Goal: Book appointment/travel/reservation

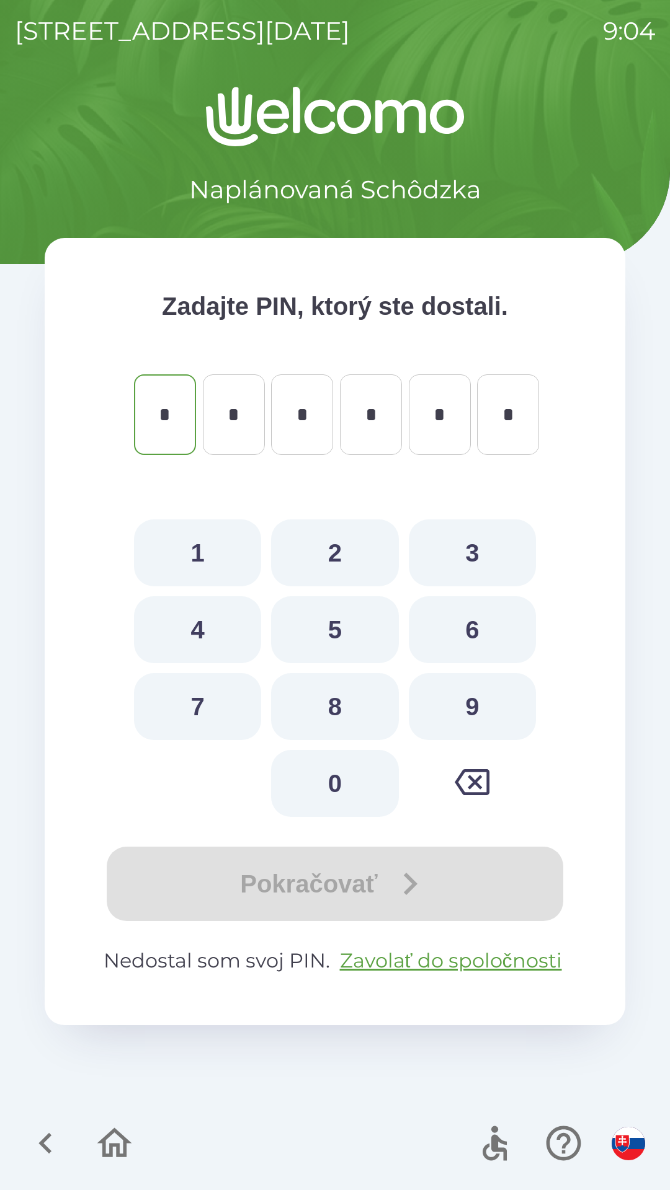
click at [338, 709] on button "8" at bounding box center [334, 706] width 127 height 67
type input "*"
click at [479, 706] on button "9" at bounding box center [472, 706] width 127 height 67
type input "*"
click at [210, 624] on button "4" at bounding box center [197, 629] width 127 height 67
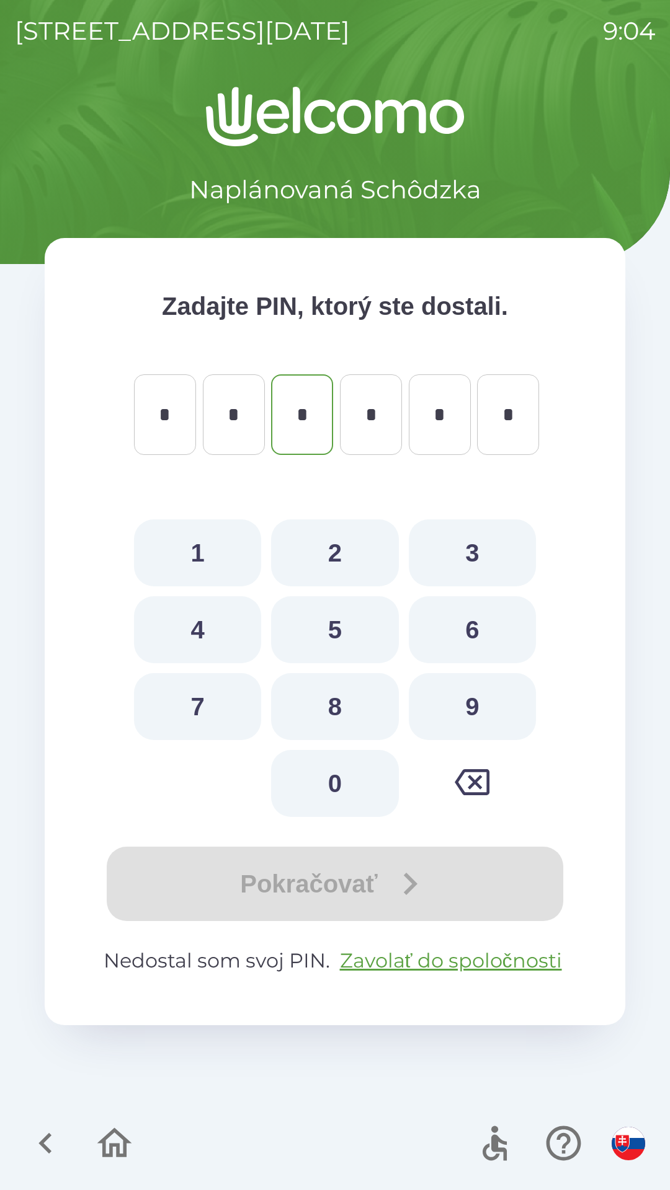
type input "*"
click at [348, 707] on button "8" at bounding box center [334, 706] width 127 height 67
type input "*"
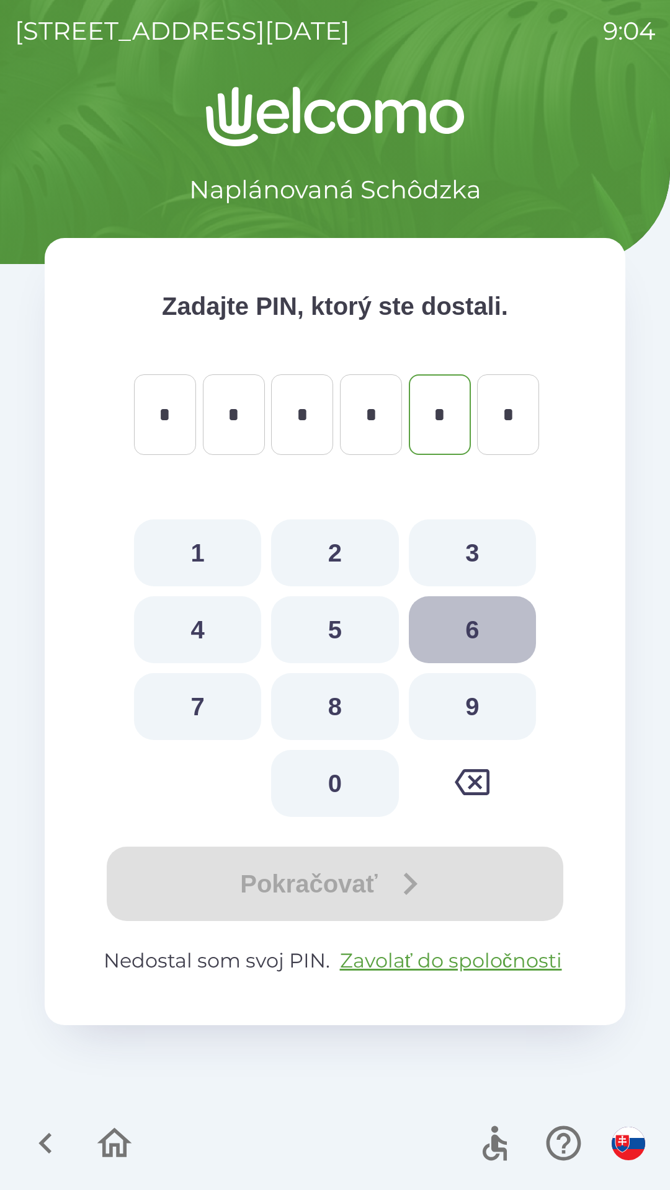
click at [469, 622] on button "6" at bounding box center [472, 629] width 127 height 67
type input "*"
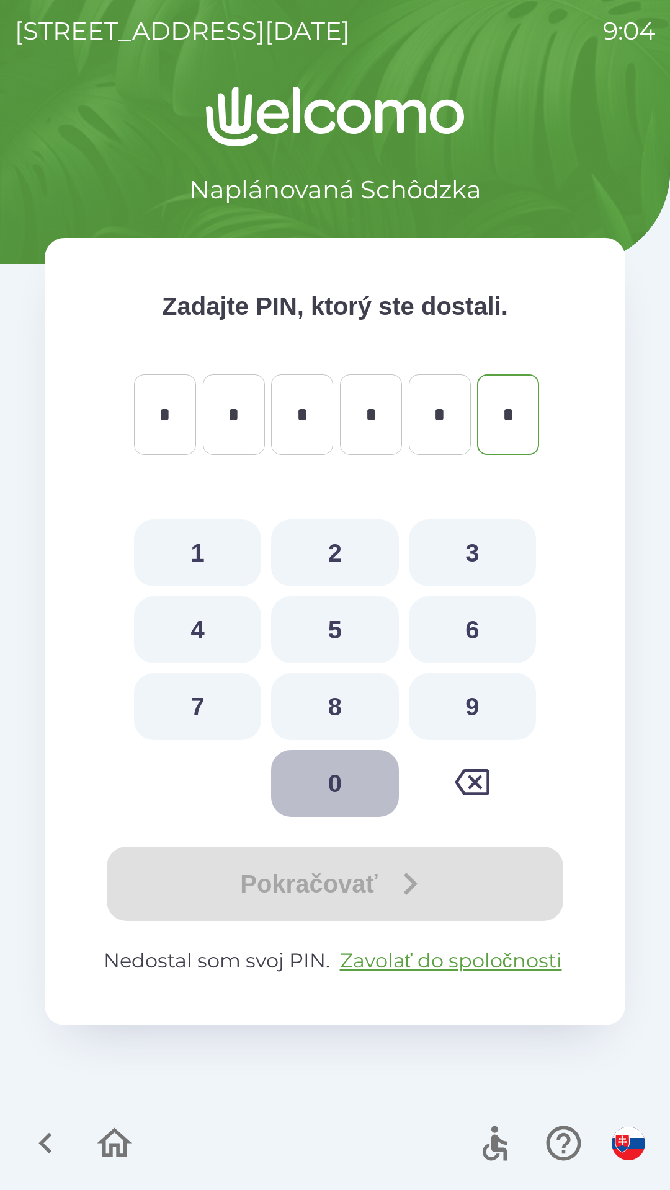
click at [342, 788] on button "0" at bounding box center [334, 783] width 127 height 67
type input "*"
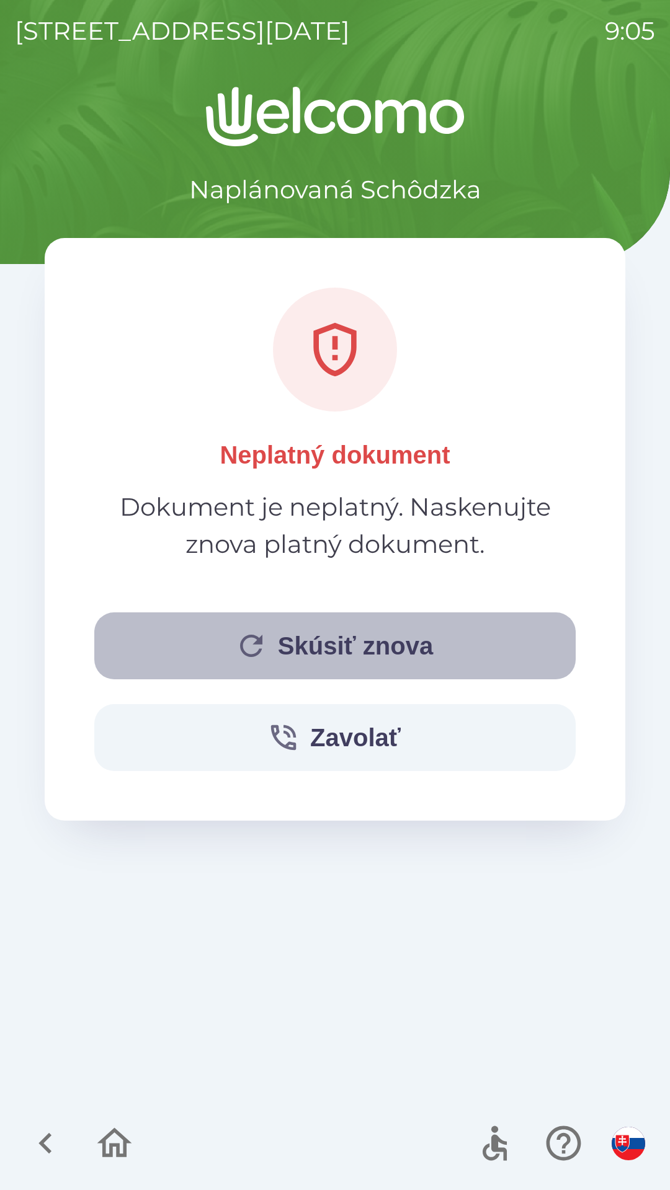
click at [330, 617] on button "Skúsiť znova" at bounding box center [334, 646] width 481 height 67
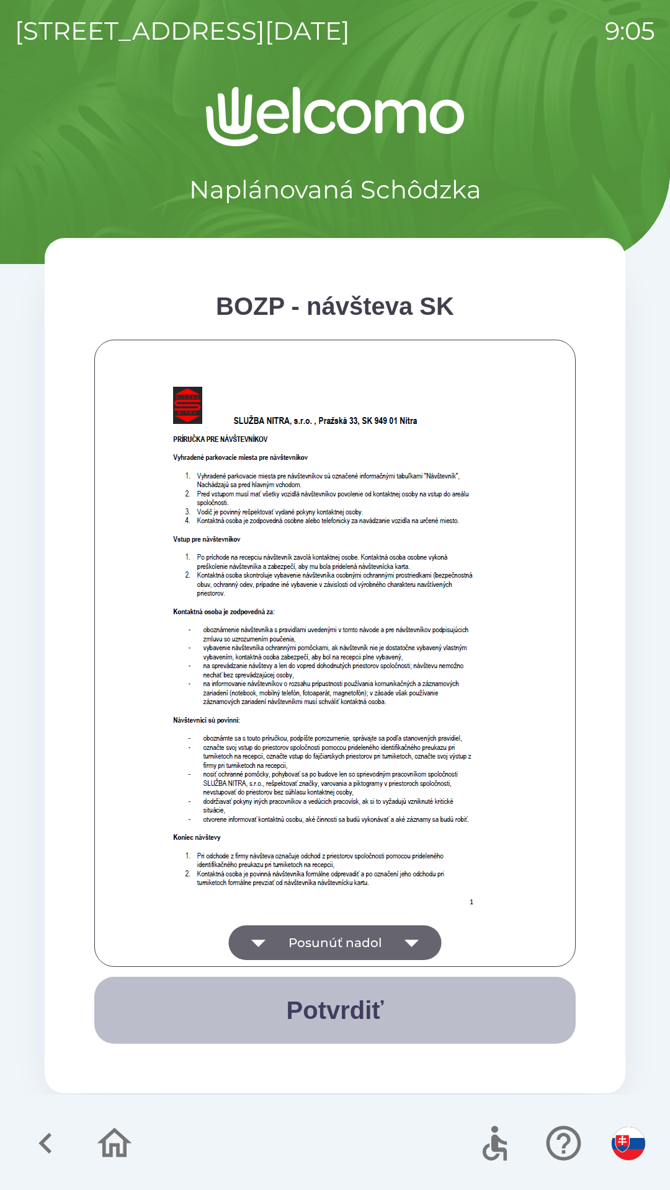
click at [353, 1026] on button "Potvrdiť" at bounding box center [334, 1010] width 481 height 67
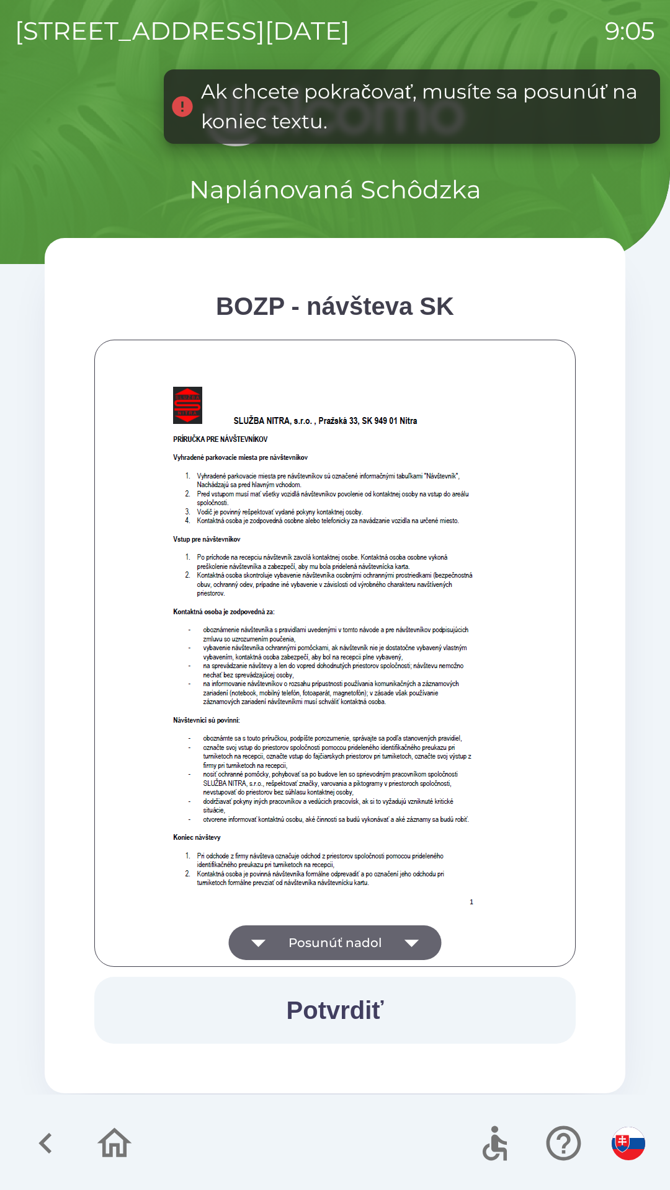
click at [411, 935] on icon "button" at bounding box center [411, 943] width 35 height 35
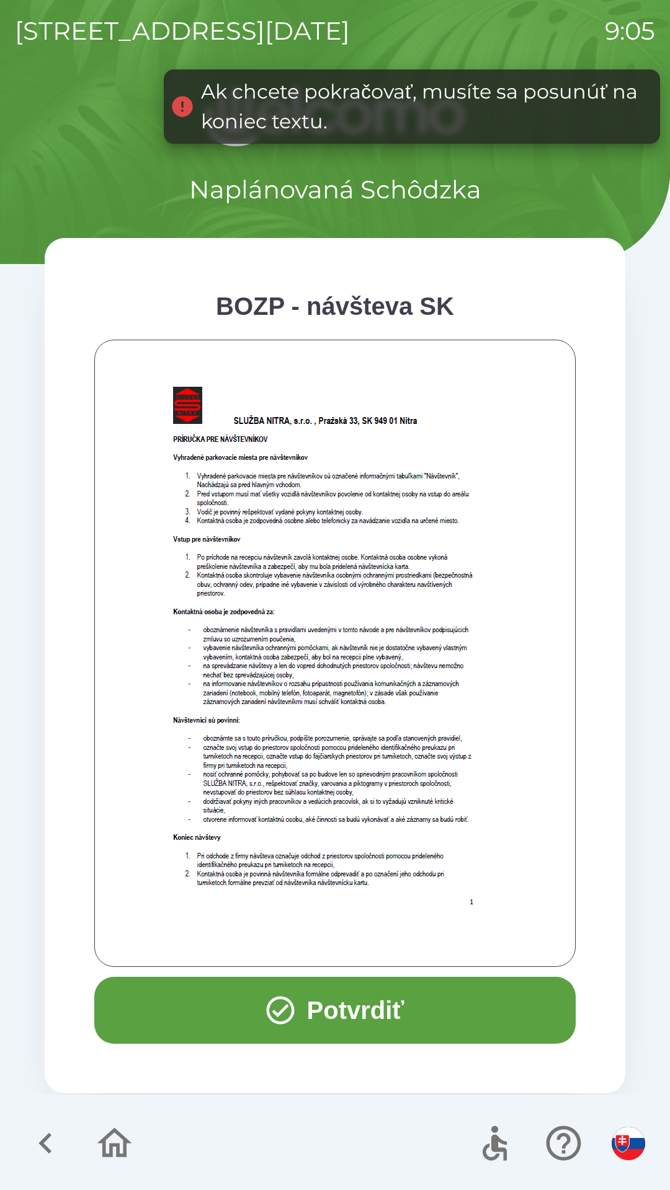
scroll to position [501, 0]
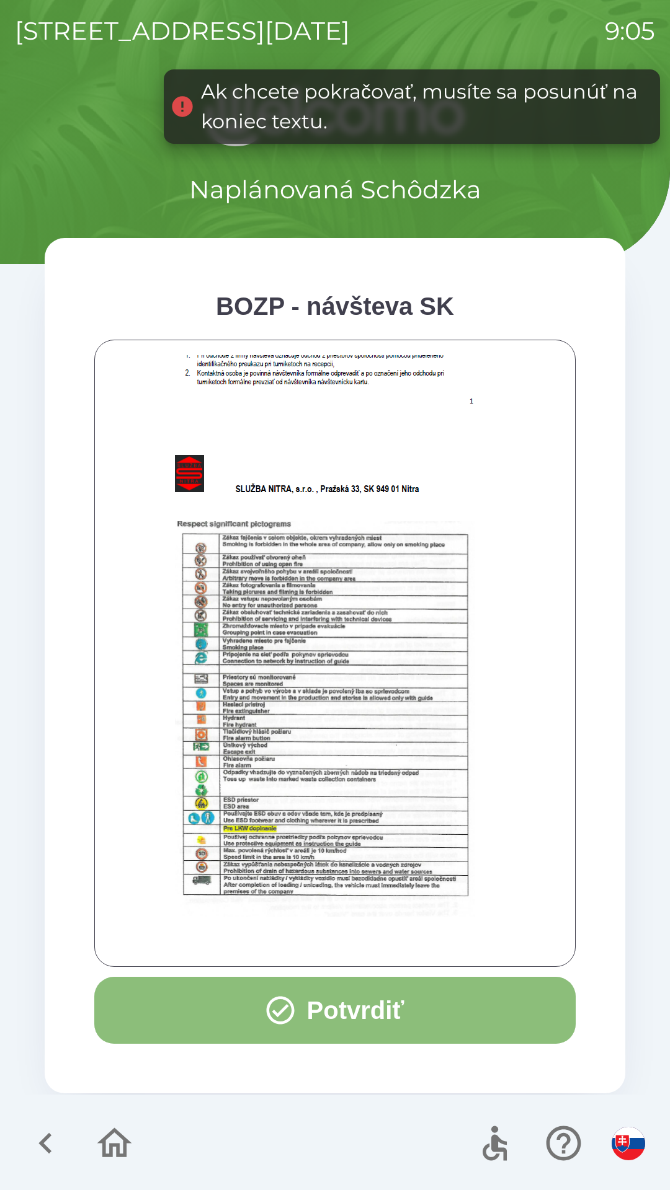
click at [405, 1011] on button "Potvrdiť" at bounding box center [334, 1010] width 481 height 67
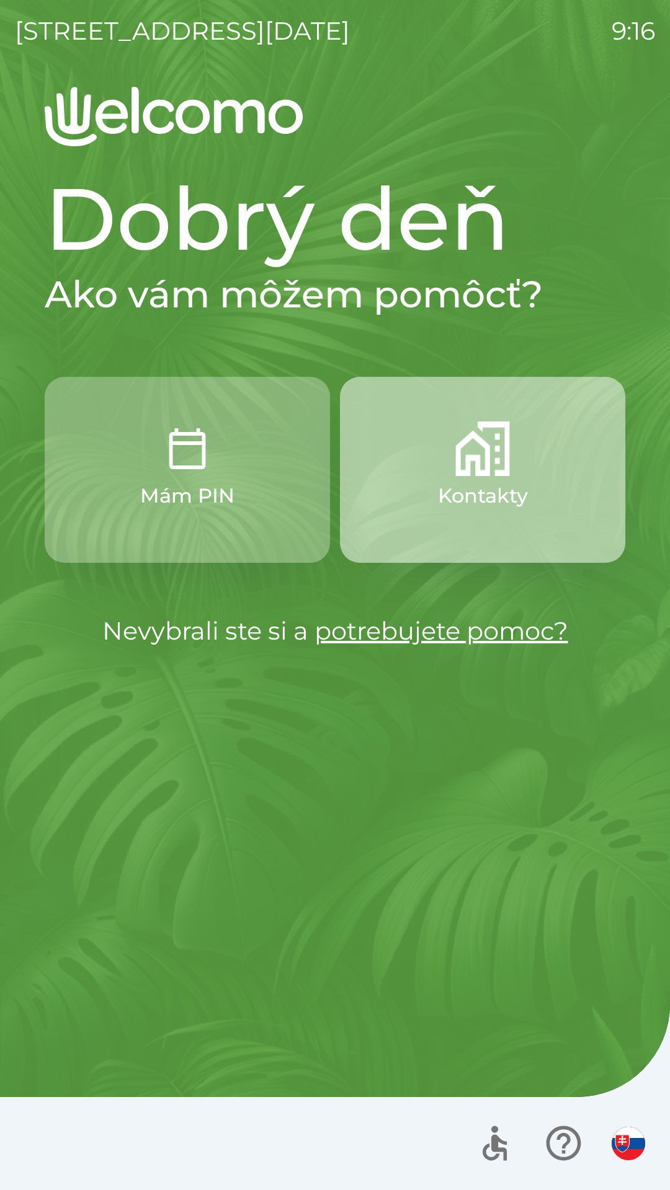
click at [482, 456] on img "button" at bounding box center [482, 449] width 55 height 55
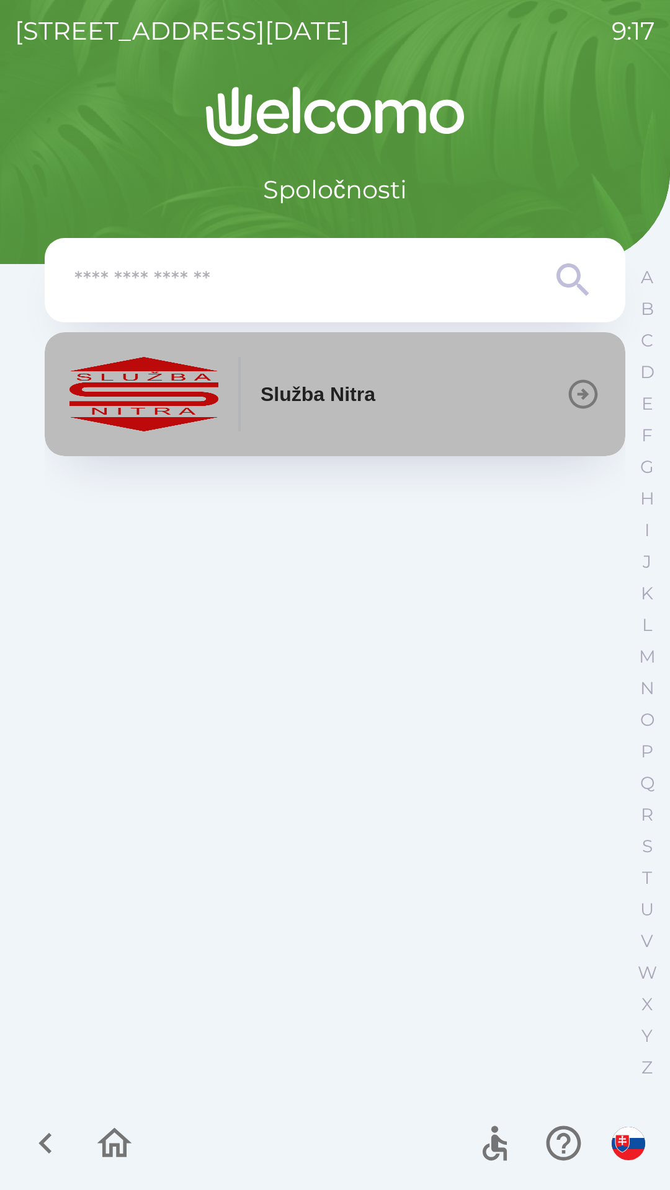
click at [366, 389] on p "Služba Nitra" at bounding box center [317, 394] width 115 height 30
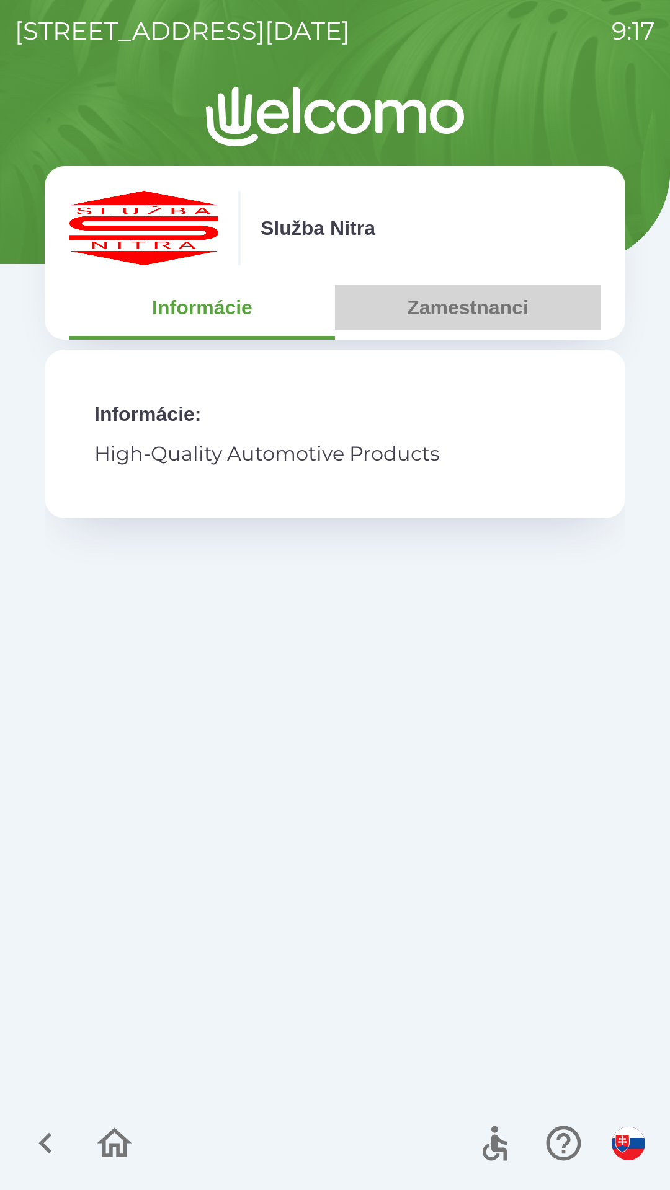
click at [487, 308] on button "Zamestnanci" at bounding box center [467, 307] width 265 height 45
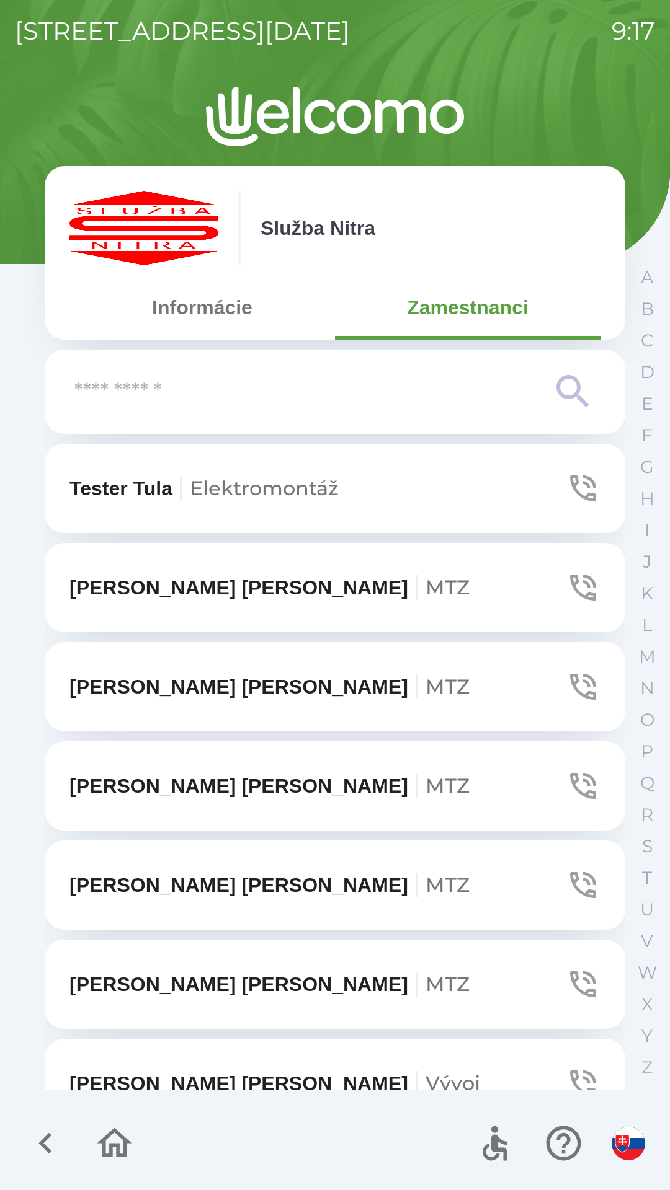
click at [239, 398] on input "text" at bounding box center [309, 392] width 471 height 34
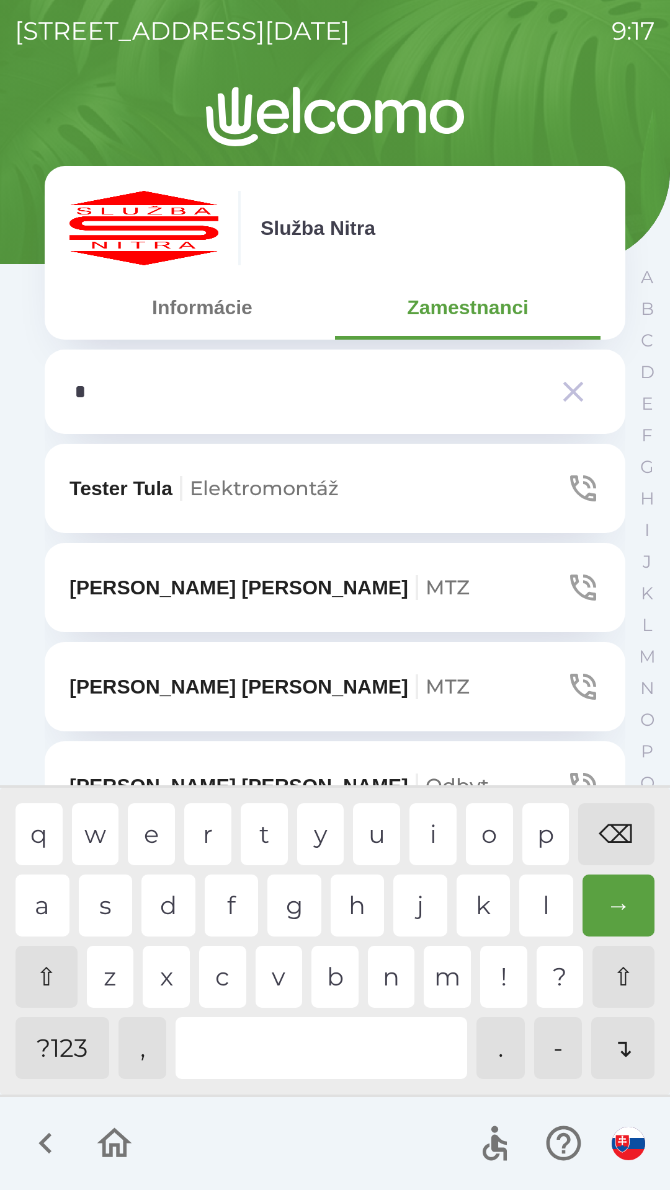
click at [538, 898] on div "l" at bounding box center [546, 906] width 54 height 62
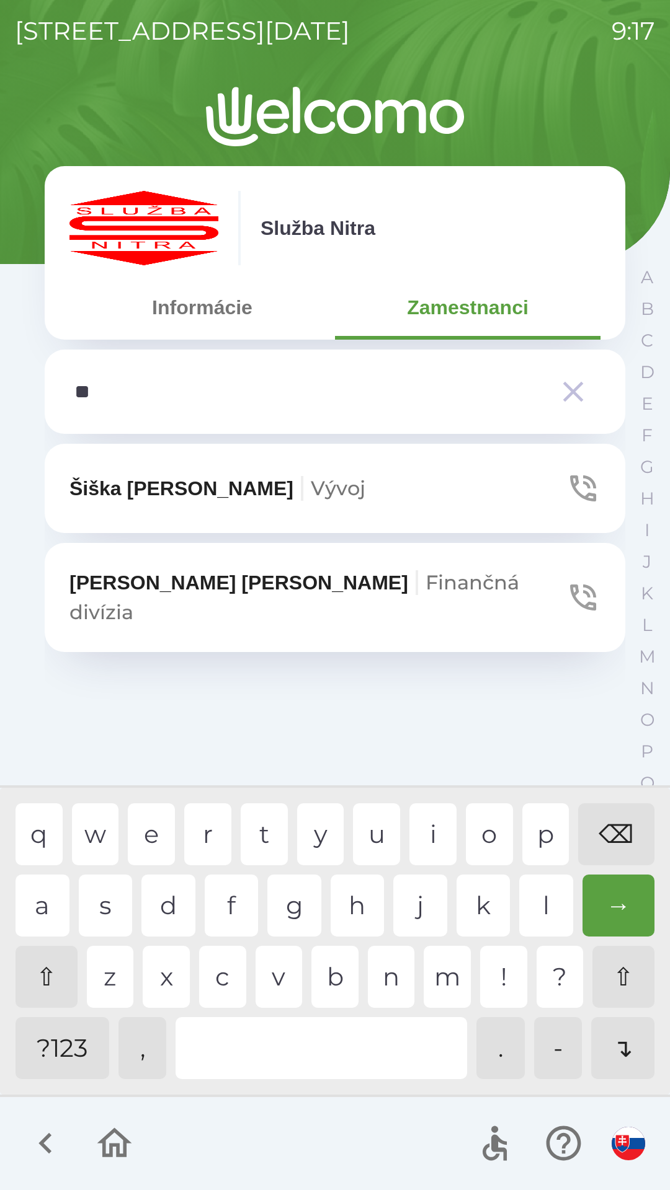
type input "*"
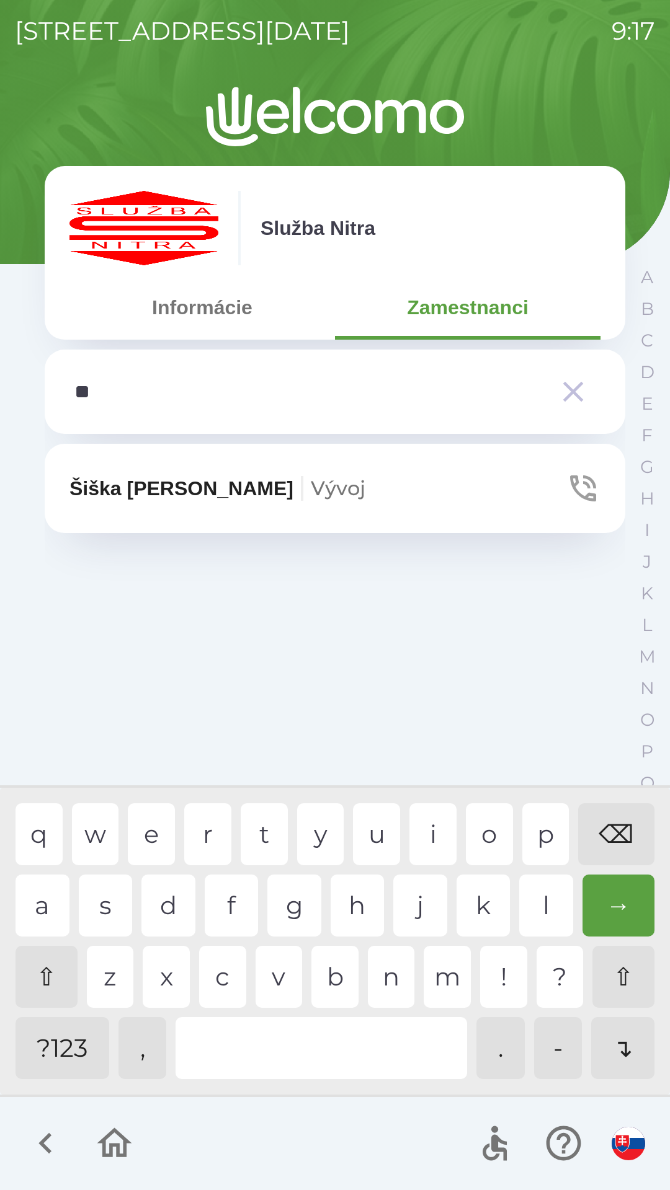
click at [429, 823] on div "i" at bounding box center [432, 834] width 47 height 62
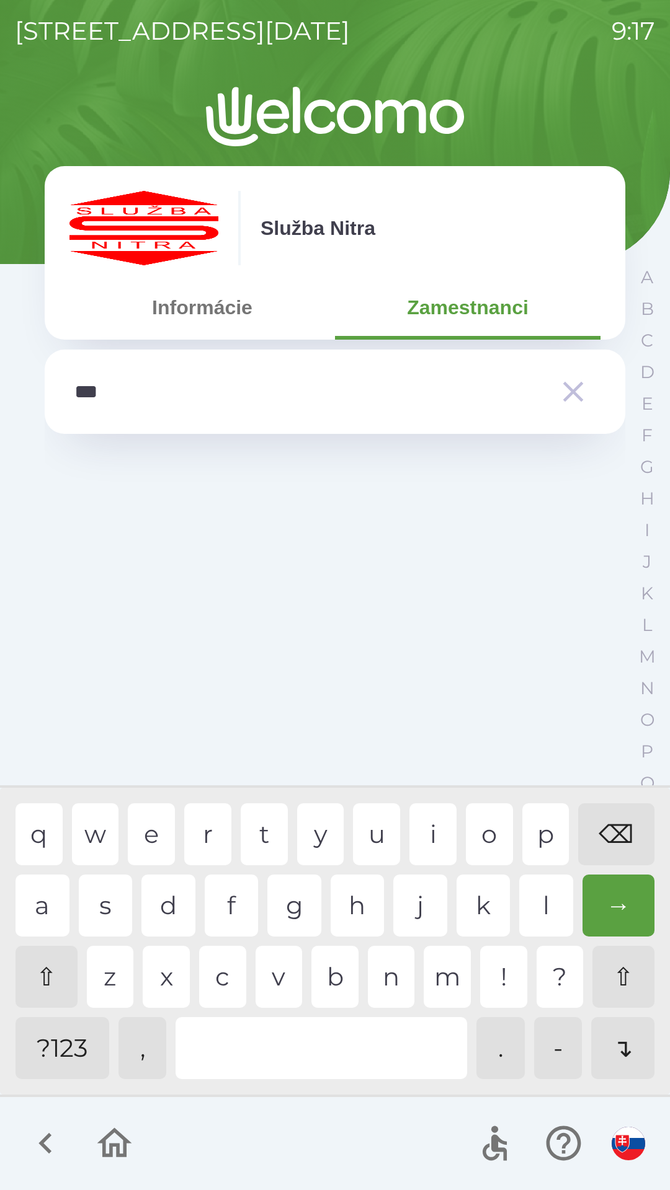
click at [442, 974] on div "m" at bounding box center [446, 977] width 47 height 62
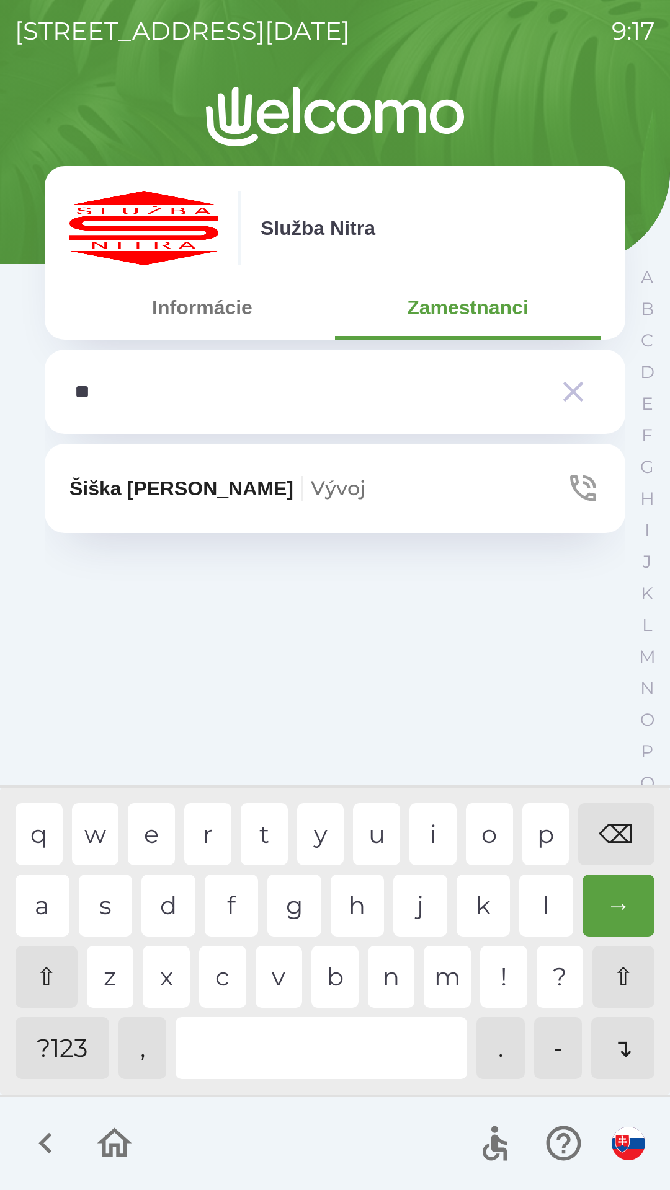
click at [619, 833] on div "⌫" at bounding box center [616, 834] width 76 height 62
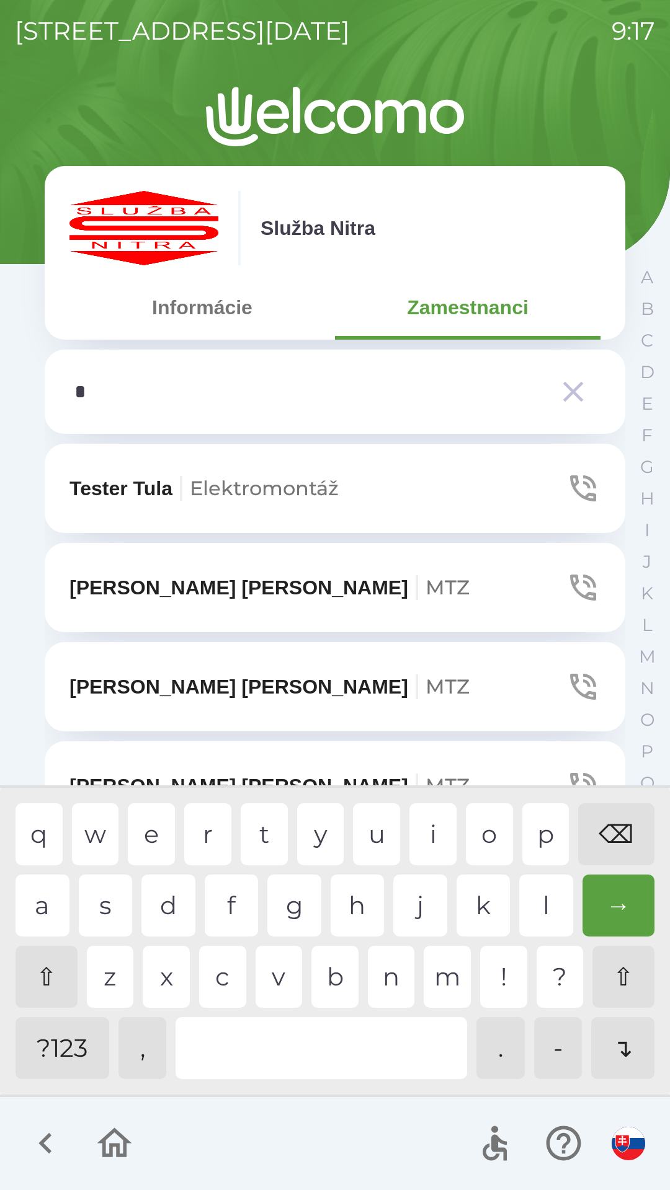
click at [627, 830] on div "⌫" at bounding box center [616, 834] width 76 height 62
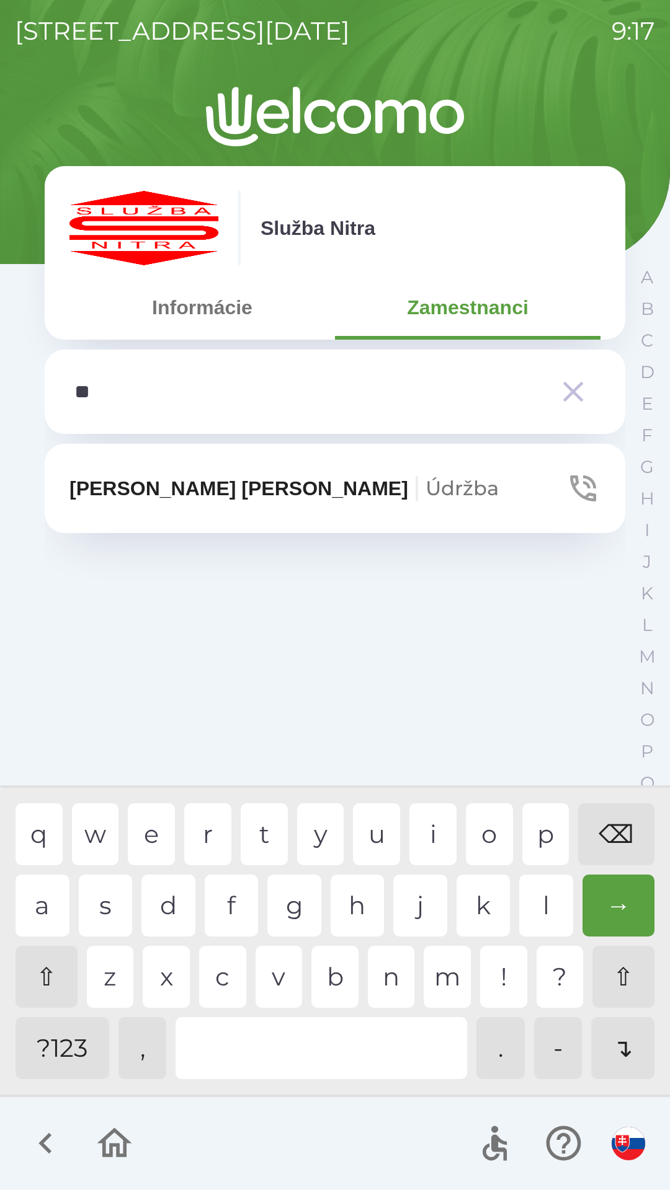
click at [42, 909] on div "a" at bounding box center [42, 906] width 54 height 62
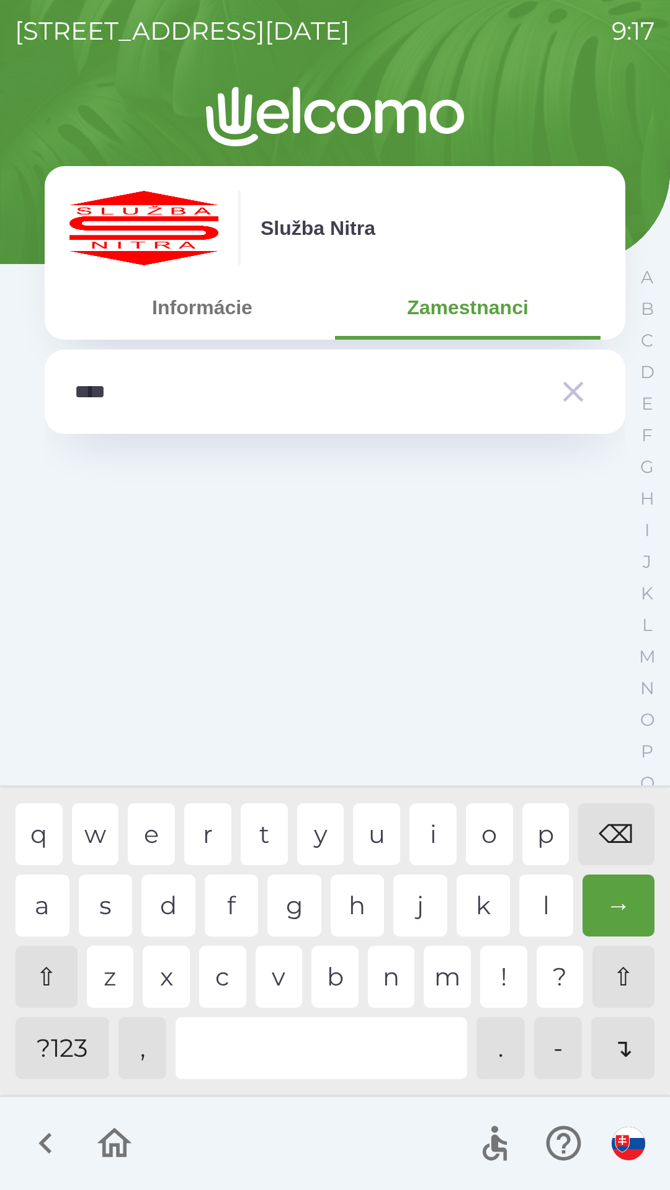
click at [163, 823] on div "e" at bounding box center [151, 834] width 47 height 62
click at [608, 831] on div "⌫" at bounding box center [616, 834] width 76 height 62
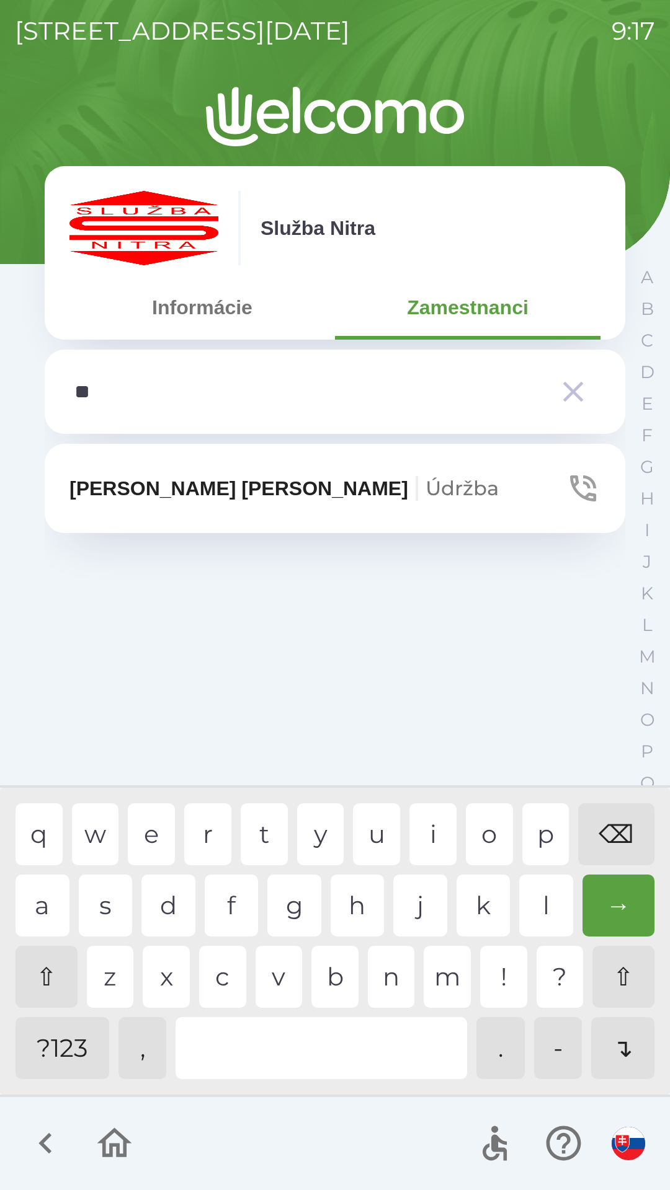
type input "*"
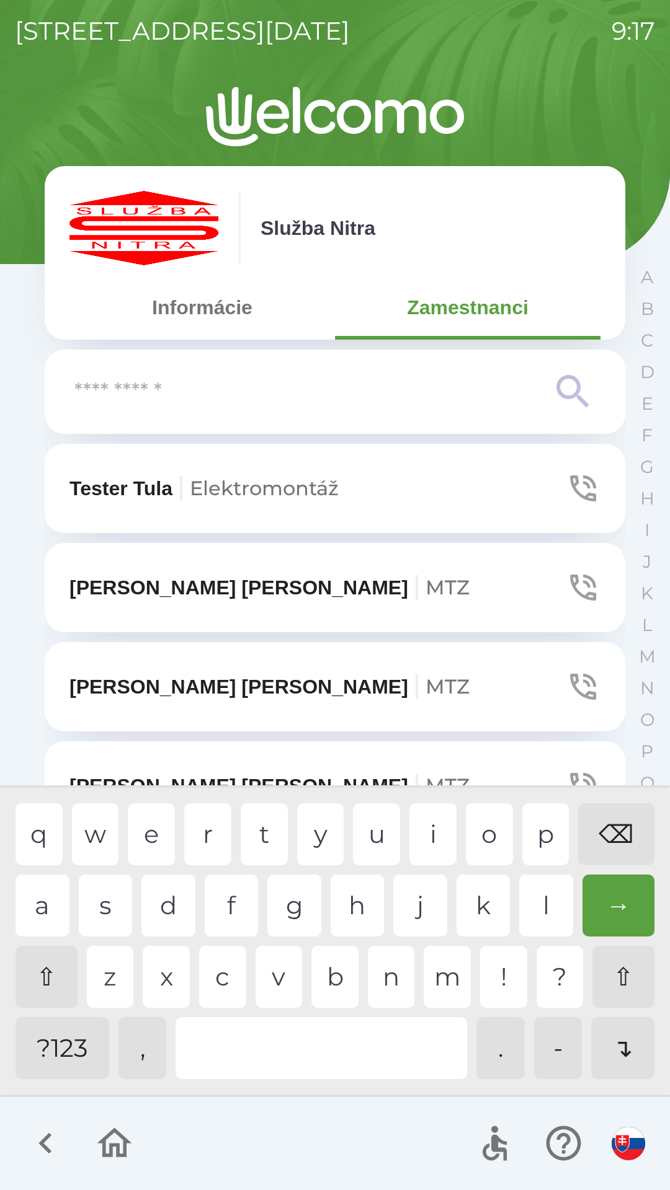
click at [619, 833] on div "⌫" at bounding box center [616, 834] width 76 height 62
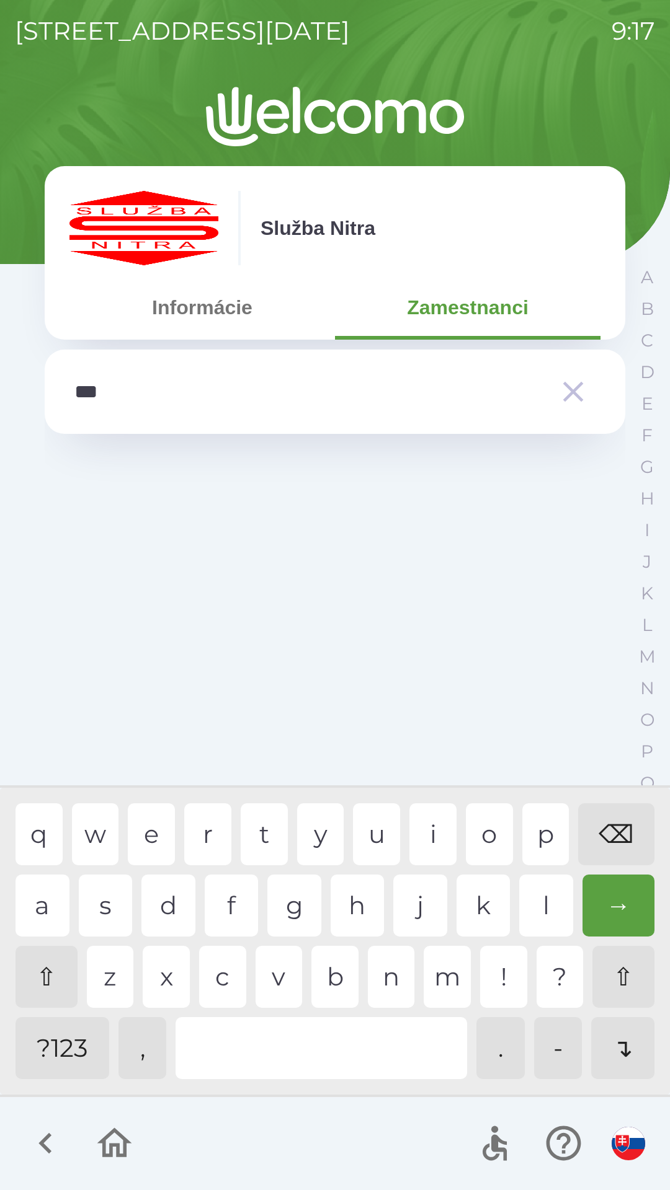
click at [166, 826] on div "e" at bounding box center [151, 834] width 47 height 62
click at [262, 825] on div "t" at bounding box center [264, 834] width 47 height 62
click at [629, 833] on div "⌫" at bounding box center [616, 834] width 76 height 62
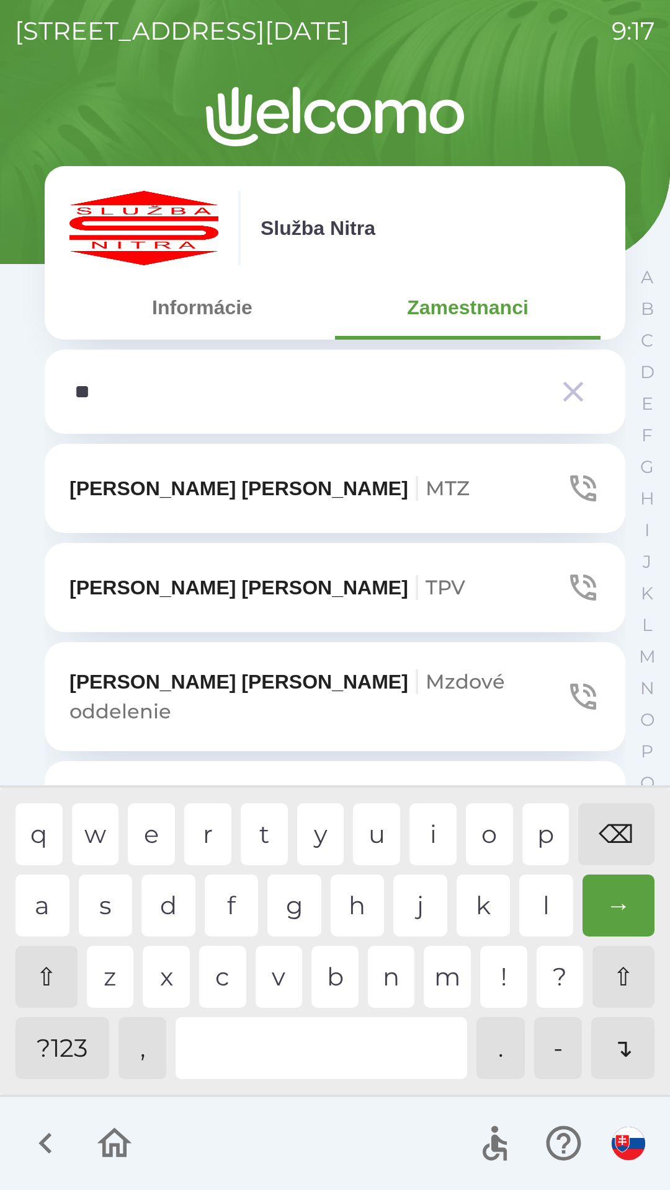
click at [623, 838] on div "⌫" at bounding box center [616, 834] width 76 height 62
type input "*"
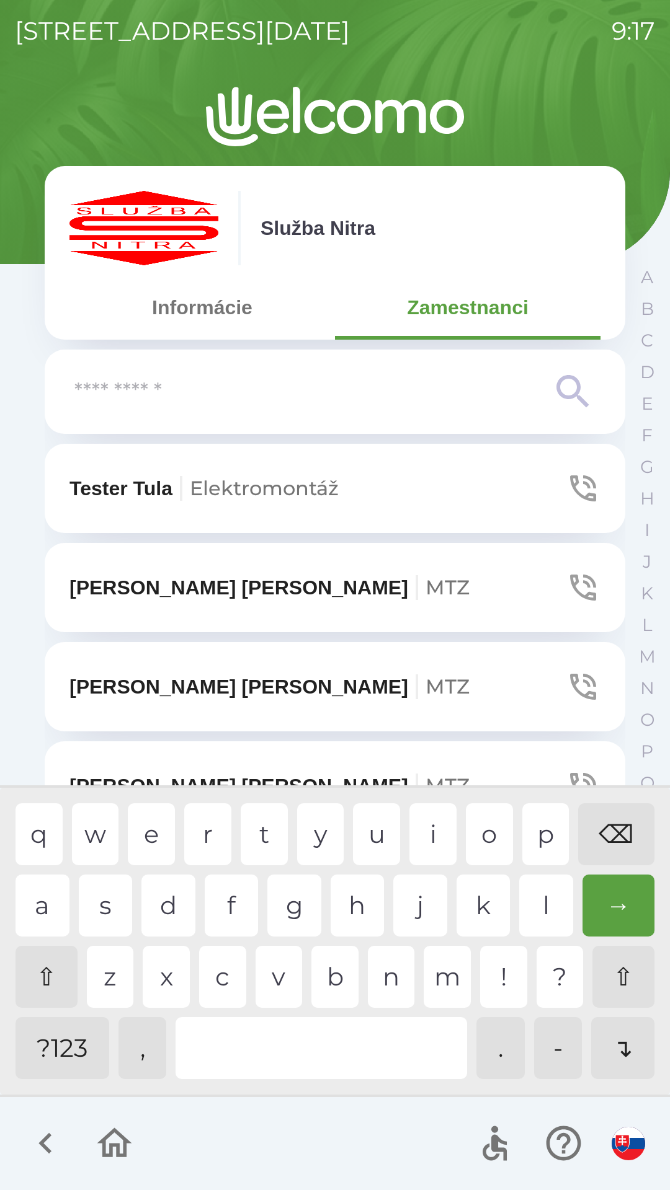
click at [624, 835] on div "⌫" at bounding box center [616, 834] width 76 height 62
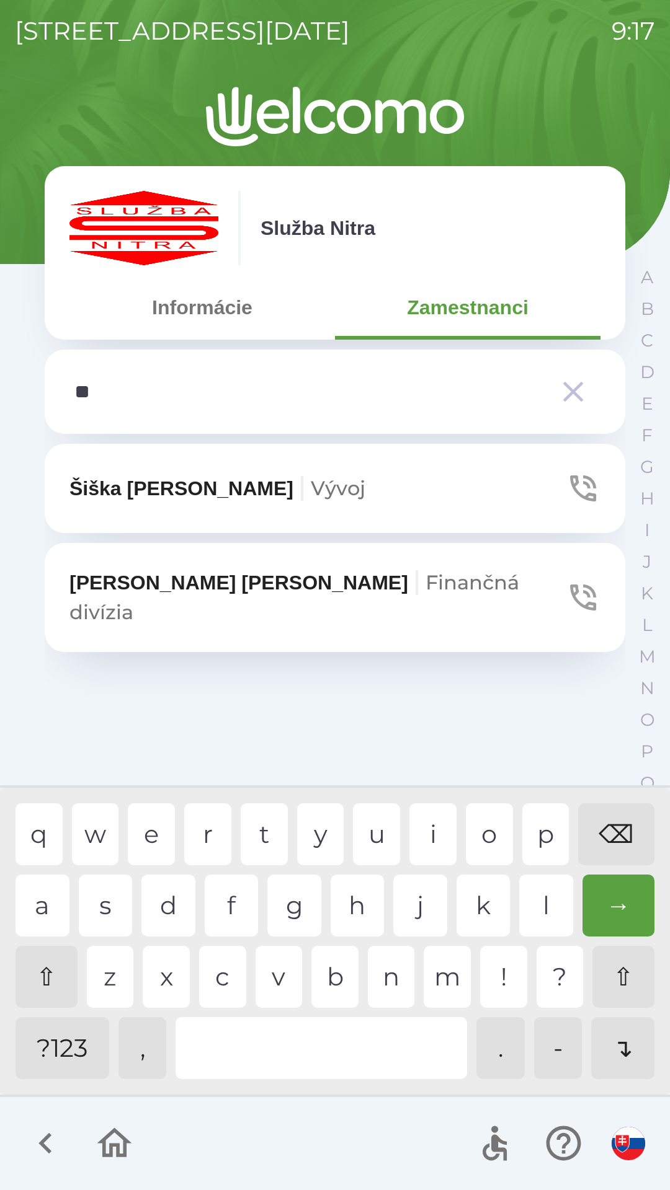
click at [378, 837] on div "u" at bounding box center [376, 834] width 47 height 62
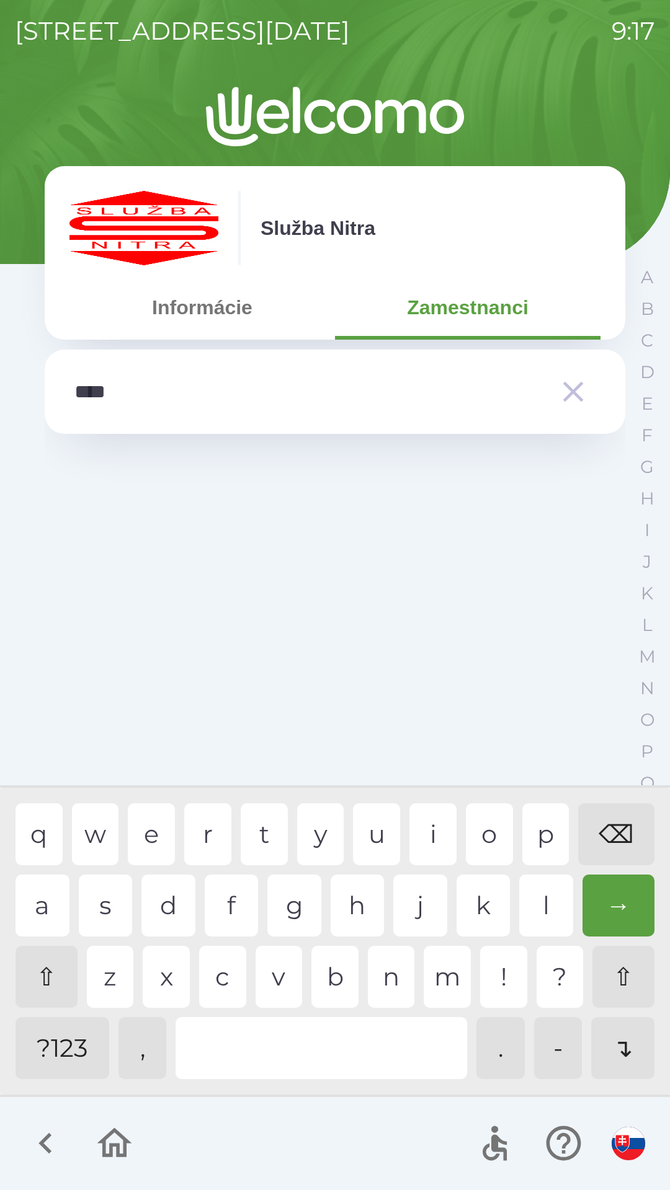
click at [423, 834] on div "i" at bounding box center [432, 834] width 47 height 62
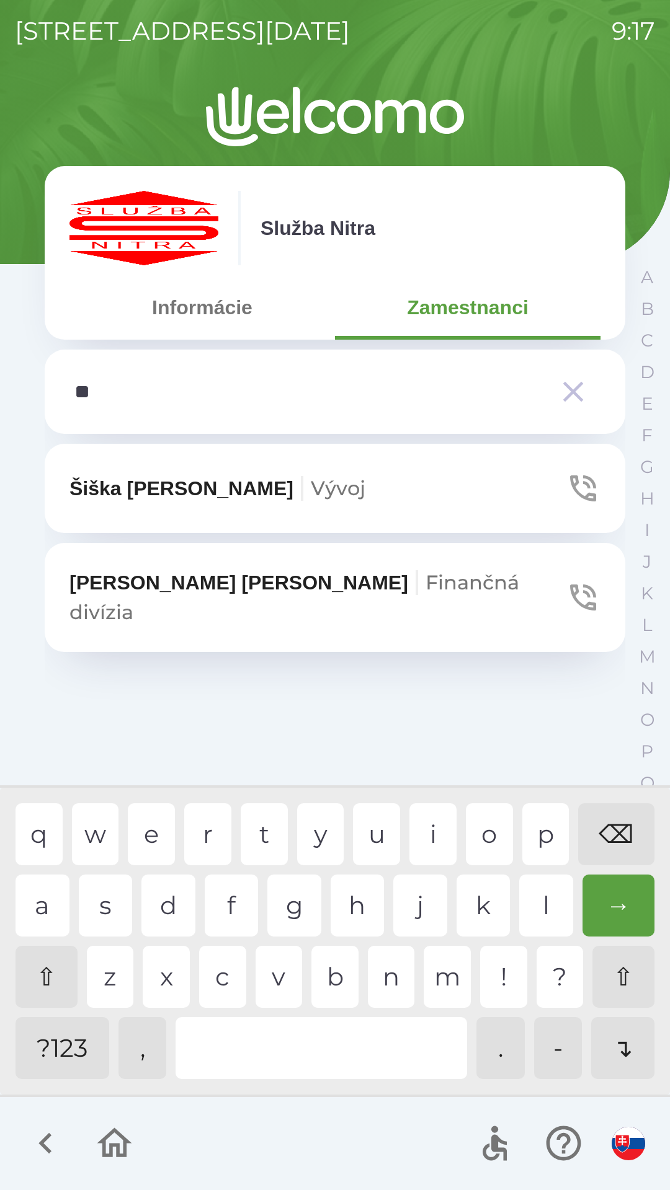
click at [625, 832] on div "⌫" at bounding box center [616, 834] width 76 height 62
type input "*"
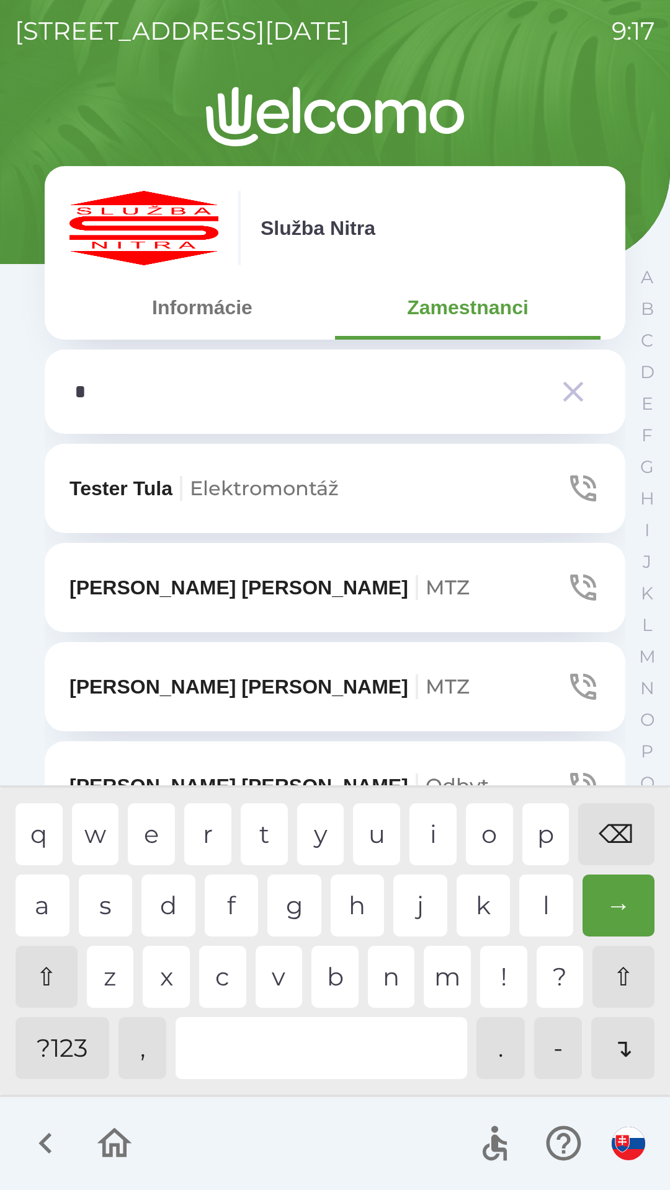
click at [213, 308] on button "Informácie" at bounding box center [201, 307] width 265 height 45
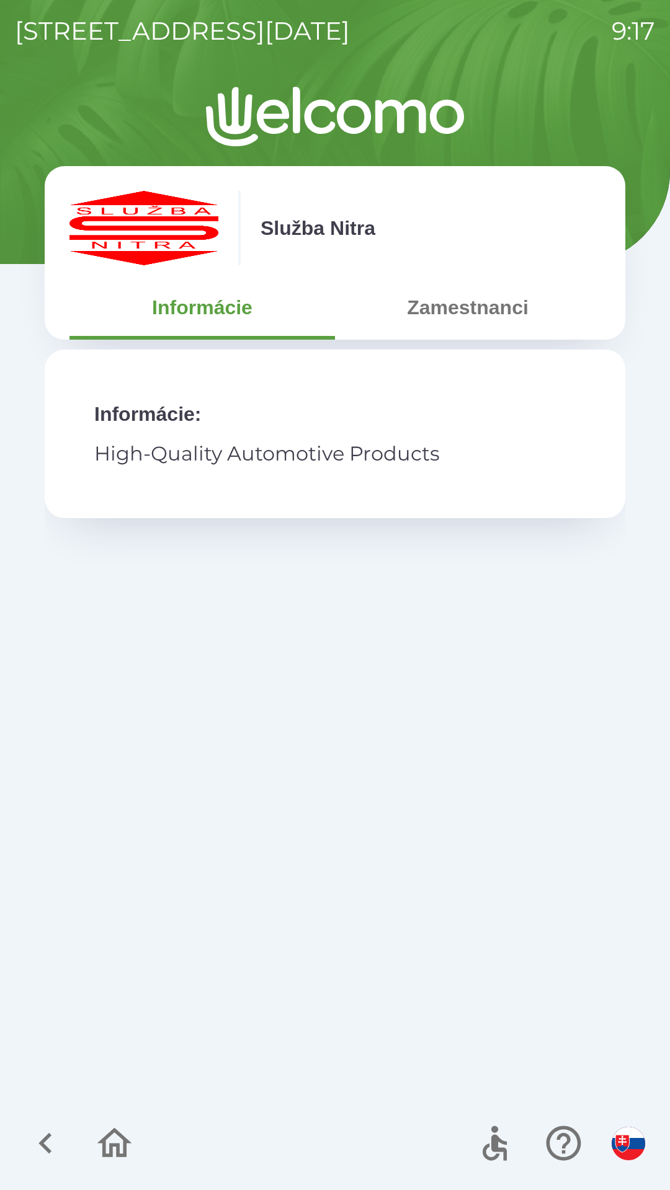
click at [335, 448] on p "High-Quality Automotive Products" at bounding box center [334, 454] width 481 height 30
click at [480, 321] on button "Zamestnanci" at bounding box center [467, 307] width 265 height 45
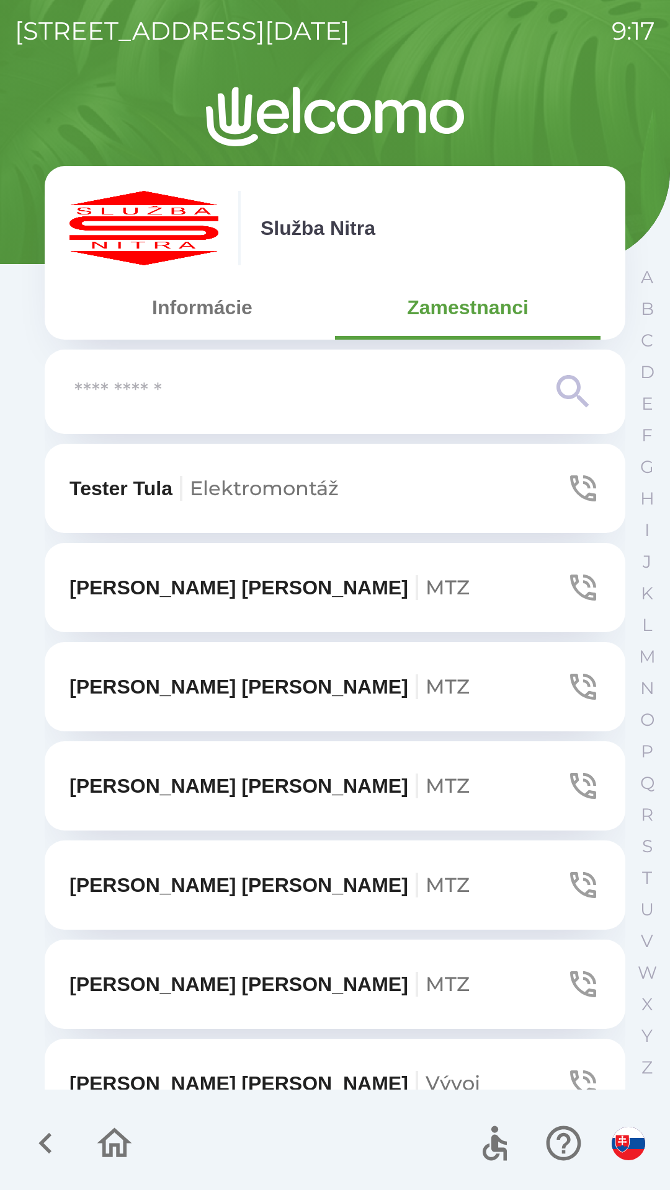
click at [477, 901] on button "[PERSON_NAME] MTZ" at bounding box center [335, 885] width 580 height 89
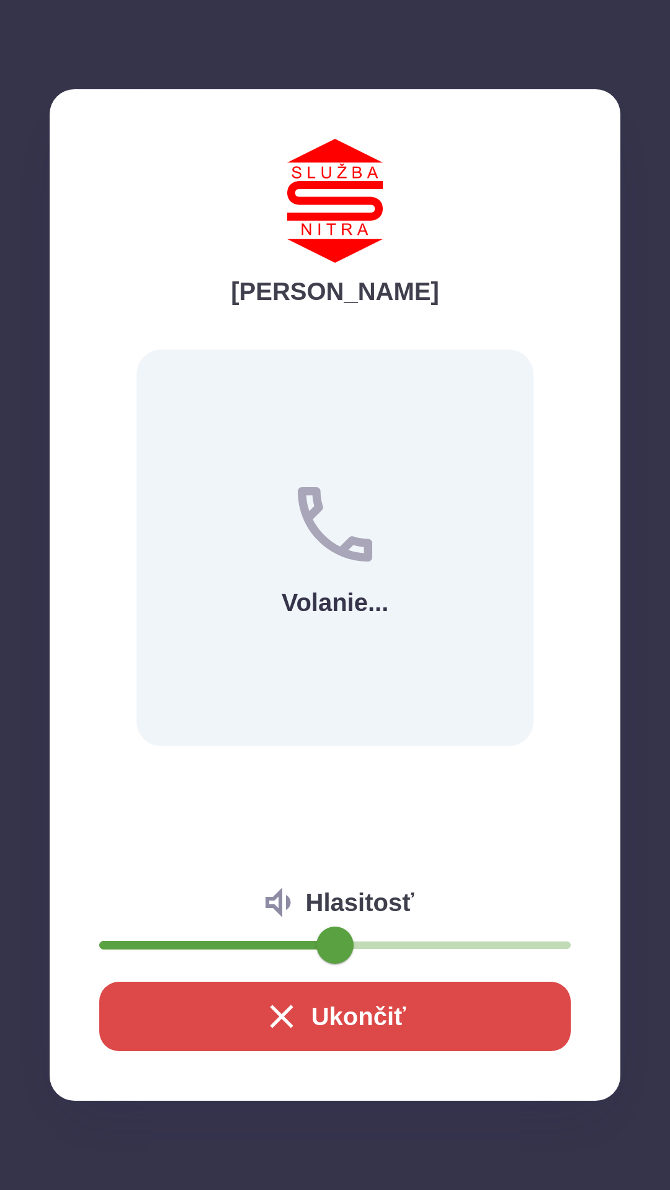
click at [425, 1009] on button "Ukončiť" at bounding box center [334, 1016] width 471 height 69
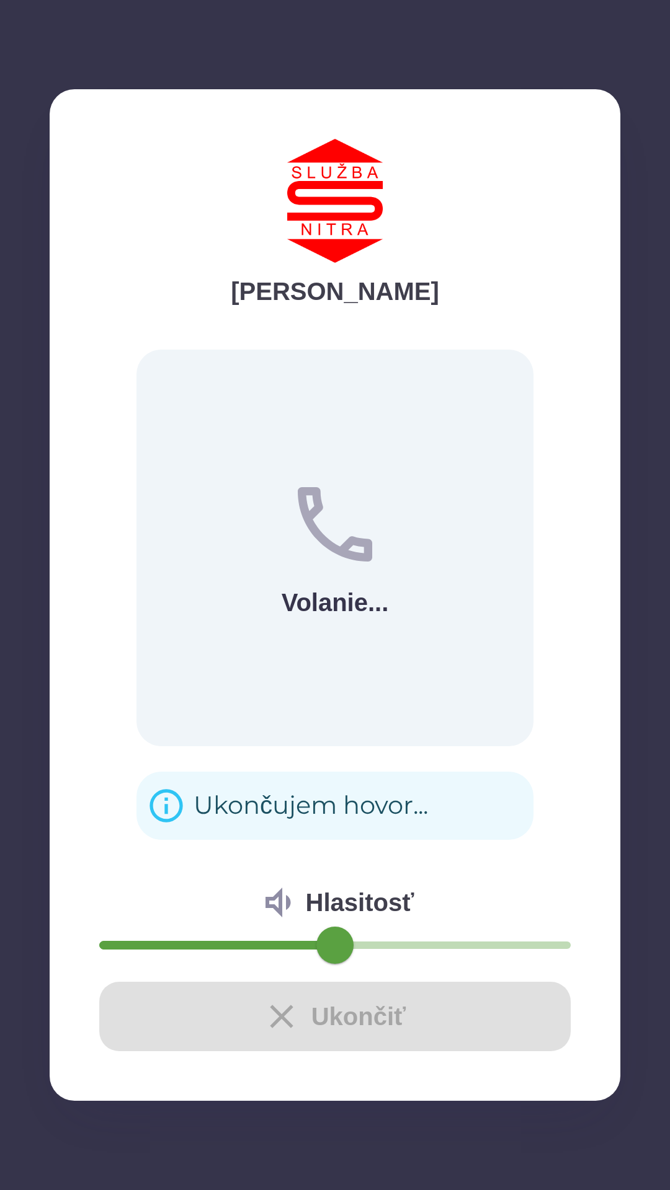
click at [436, 1022] on div "Ukončiť" at bounding box center [334, 1016] width 471 height 69
click at [410, 1010] on div "Ukončiť" at bounding box center [334, 1016] width 471 height 69
click at [342, 1009] on div "Ukončiť" at bounding box center [334, 1016] width 471 height 69
click at [328, 1012] on div "Ukončiť" at bounding box center [334, 1016] width 471 height 69
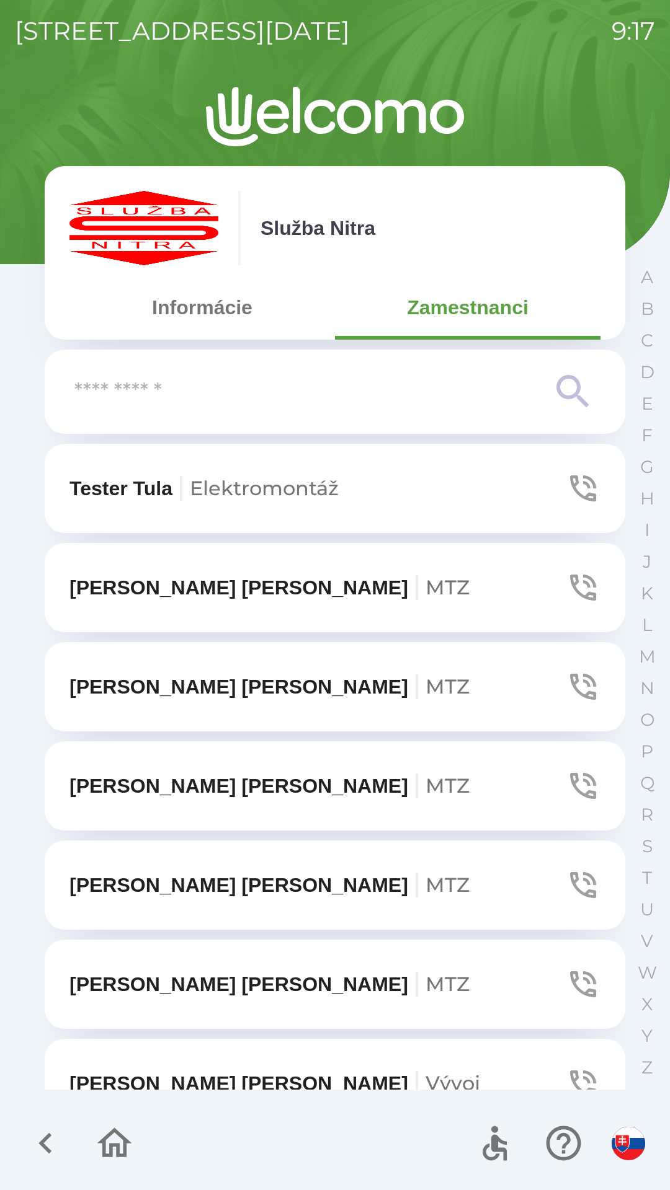
click at [321, 1017] on button "[PERSON_NAME]" at bounding box center [335, 984] width 580 height 89
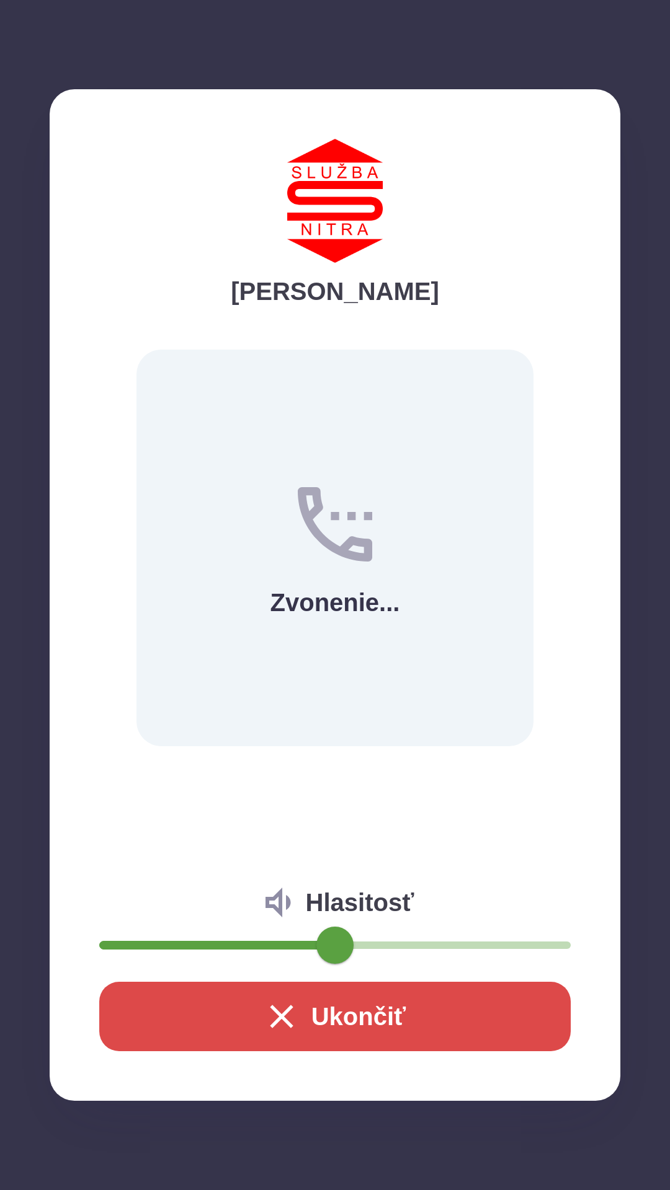
click at [340, 1029] on button "Ukončiť" at bounding box center [334, 1016] width 471 height 69
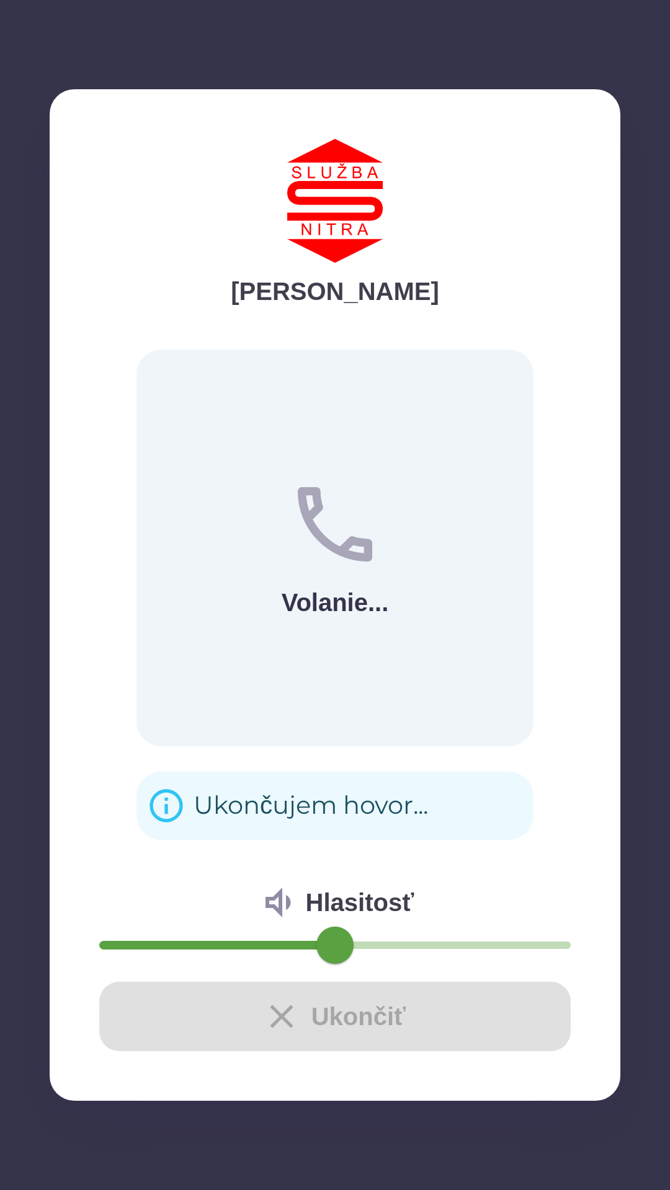
click at [379, 1002] on div "Ukončiť" at bounding box center [334, 1016] width 471 height 69
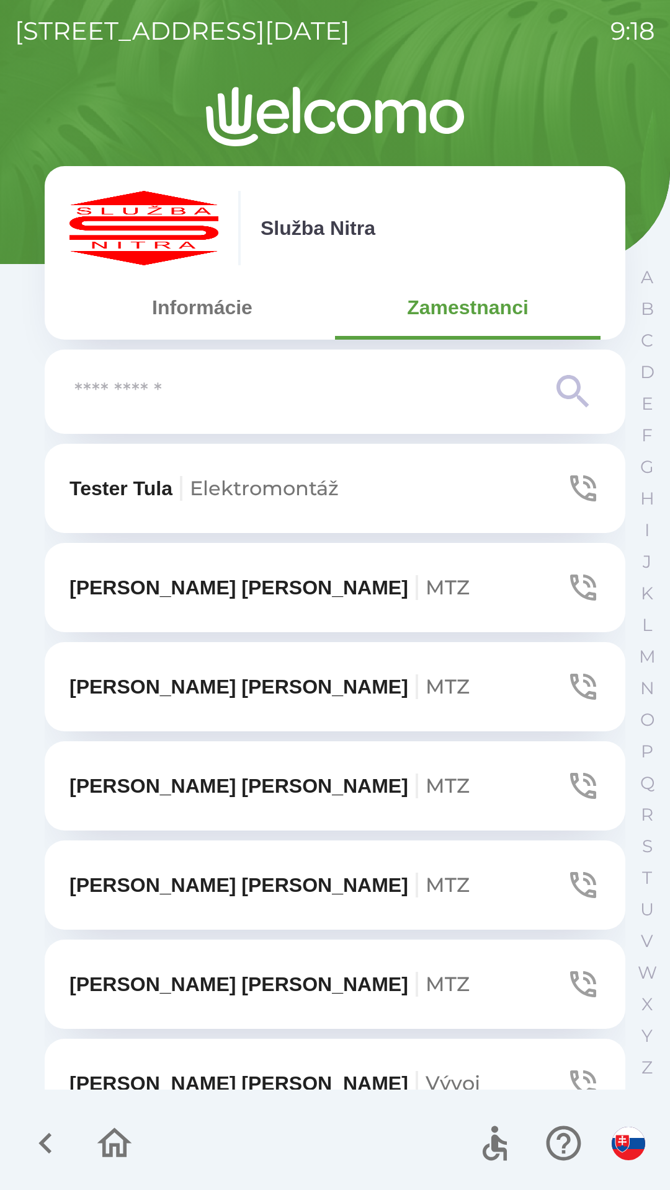
click at [611, 1086] on button "[PERSON_NAME]" at bounding box center [335, 1083] width 580 height 89
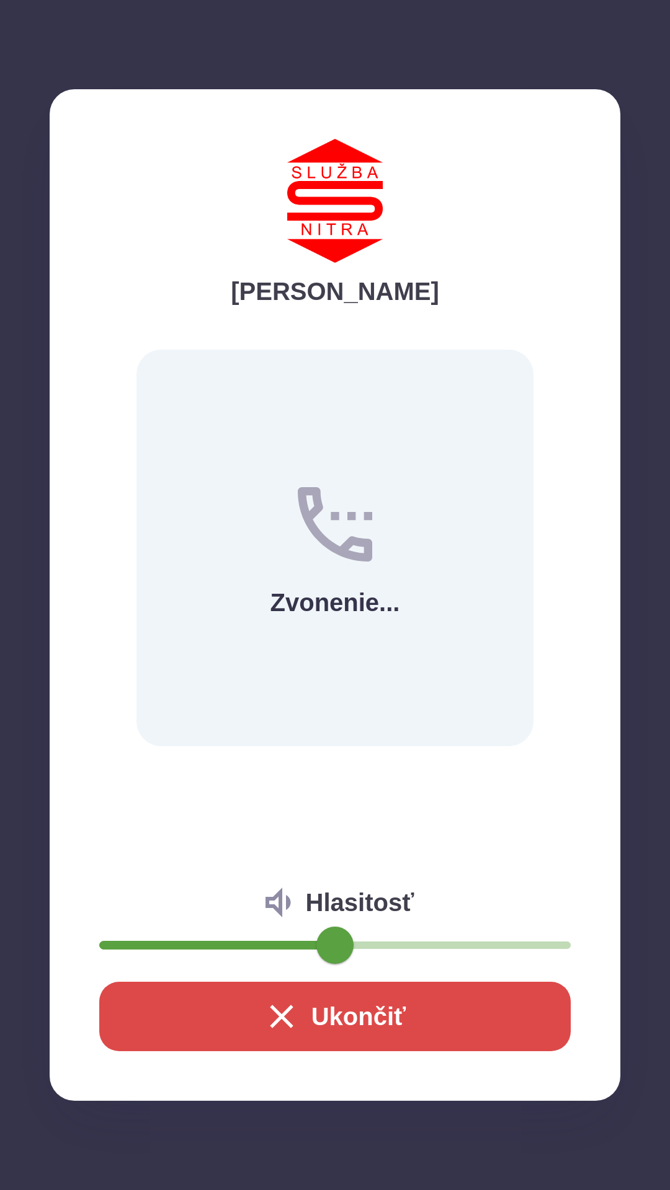
click at [425, 1021] on button "Ukončiť" at bounding box center [334, 1016] width 471 height 69
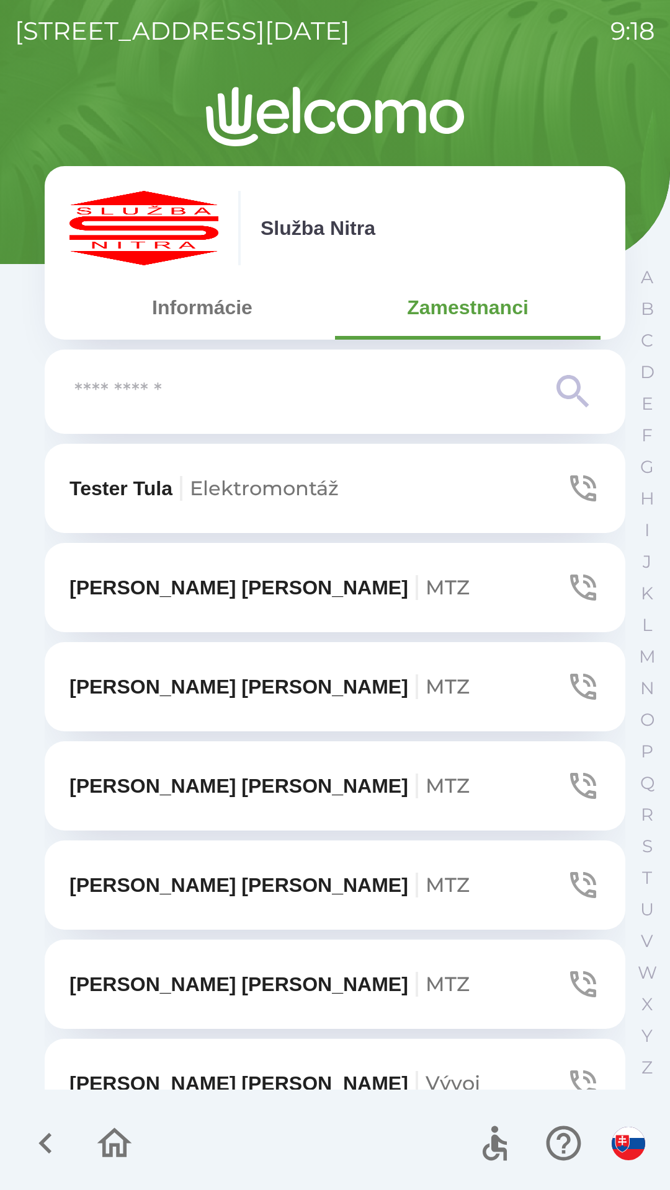
scroll to position [38, 0]
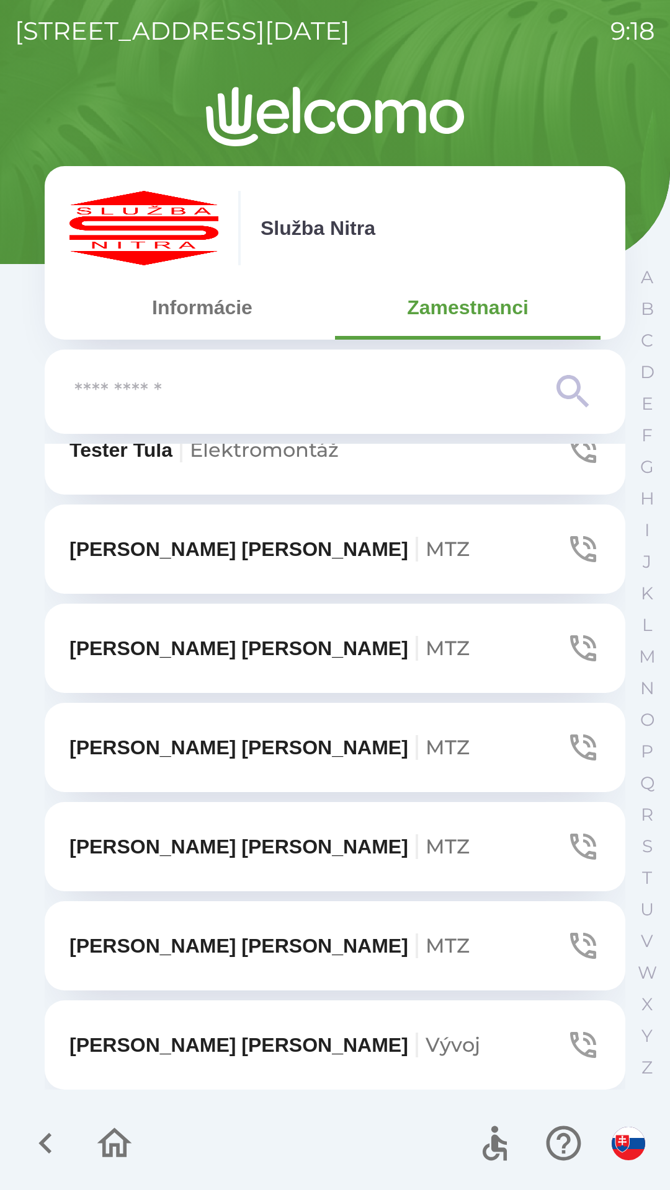
click at [258, 386] on input "text" at bounding box center [309, 392] width 471 height 34
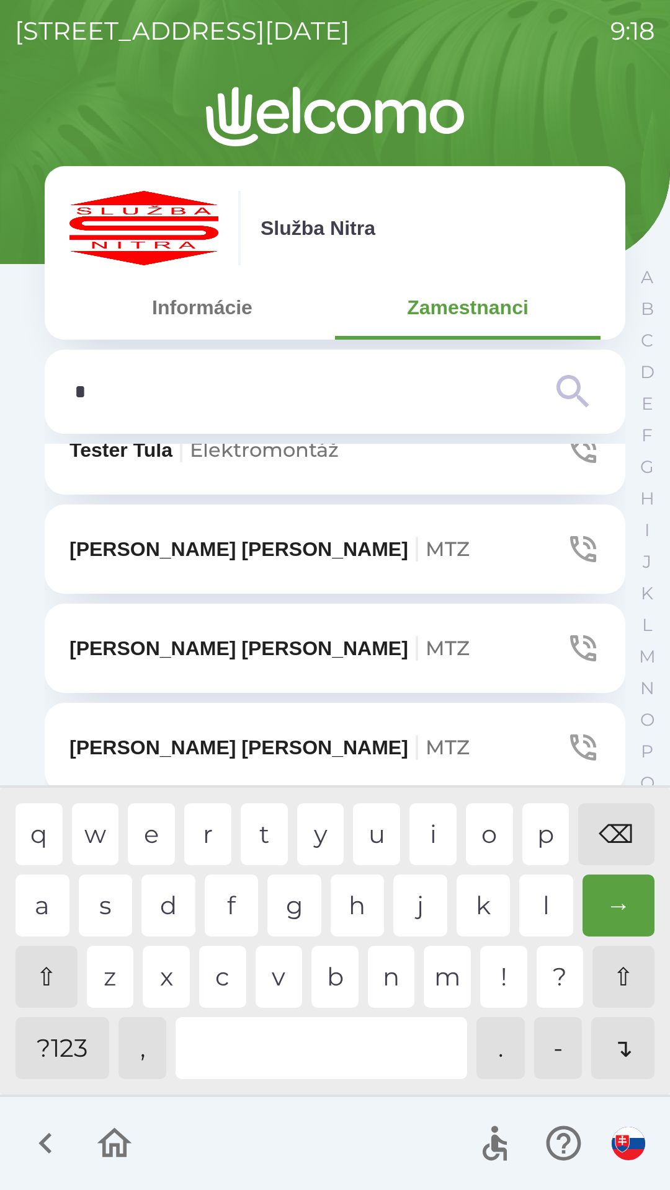
scroll to position [0, 0]
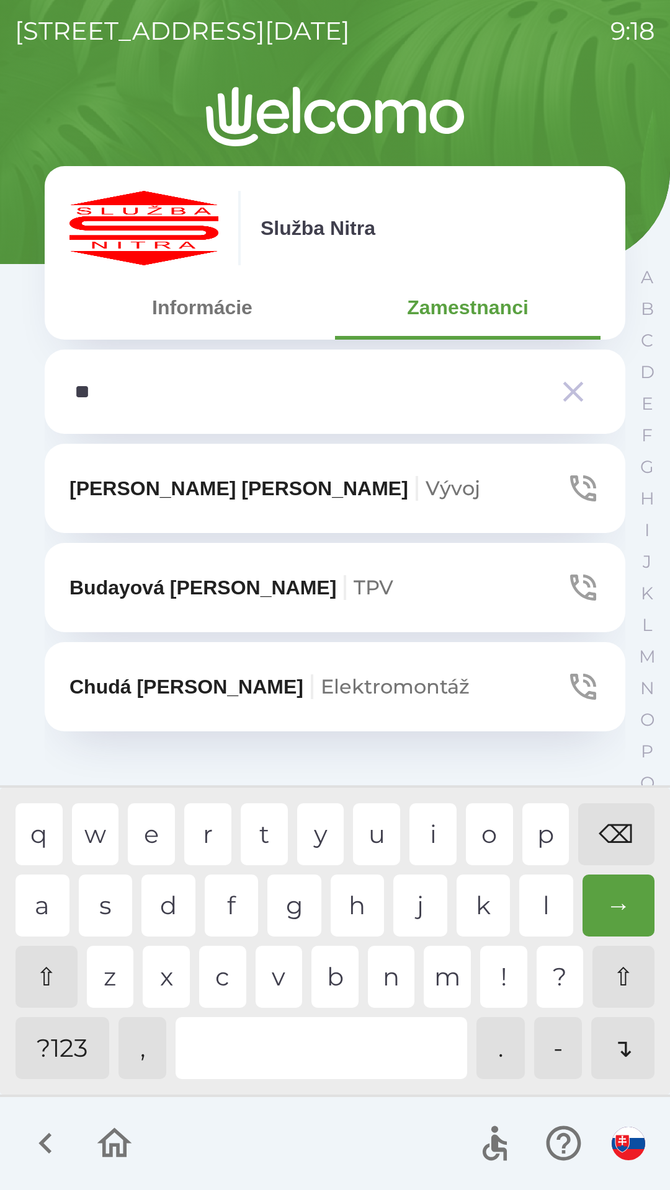
click at [53, 906] on div "a" at bounding box center [42, 906] width 54 height 62
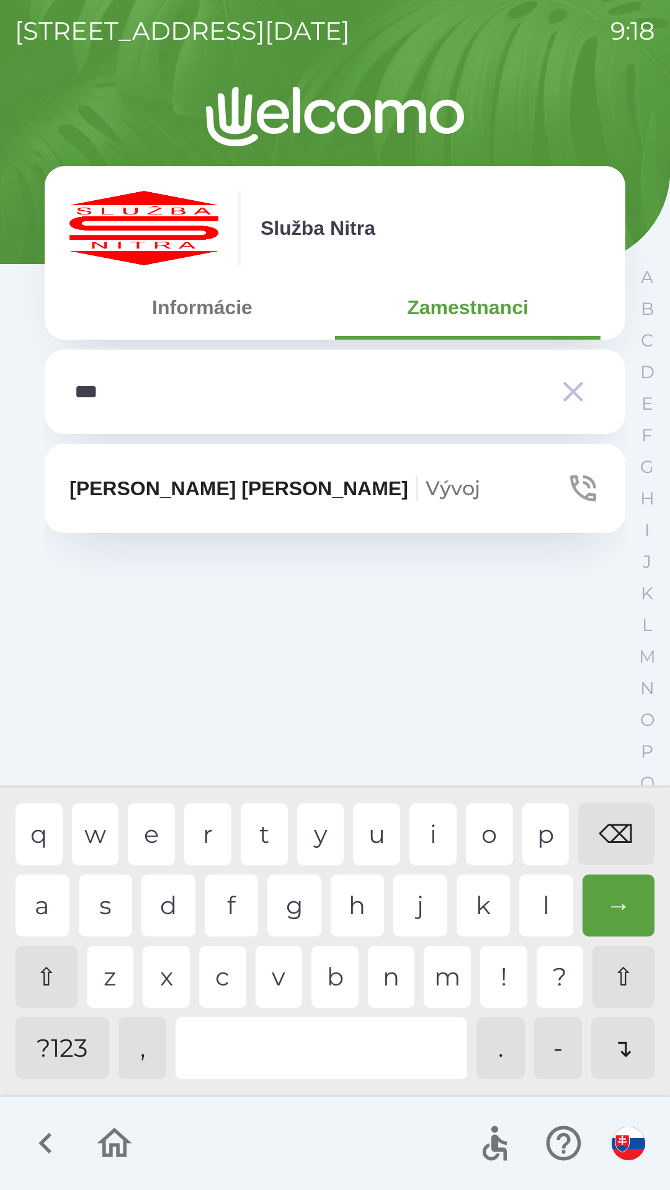
click at [275, 975] on div "v" at bounding box center [278, 977] width 47 height 62
click at [423, 831] on div "i" at bounding box center [432, 834] width 47 height 62
type input "*****"
click at [177, 894] on div "d" at bounding box center [168, 906] width 54 height 62
click at [311, 487] on button "[PERSON_NAME]" at bounding box center [335, 488] width 580 height 89
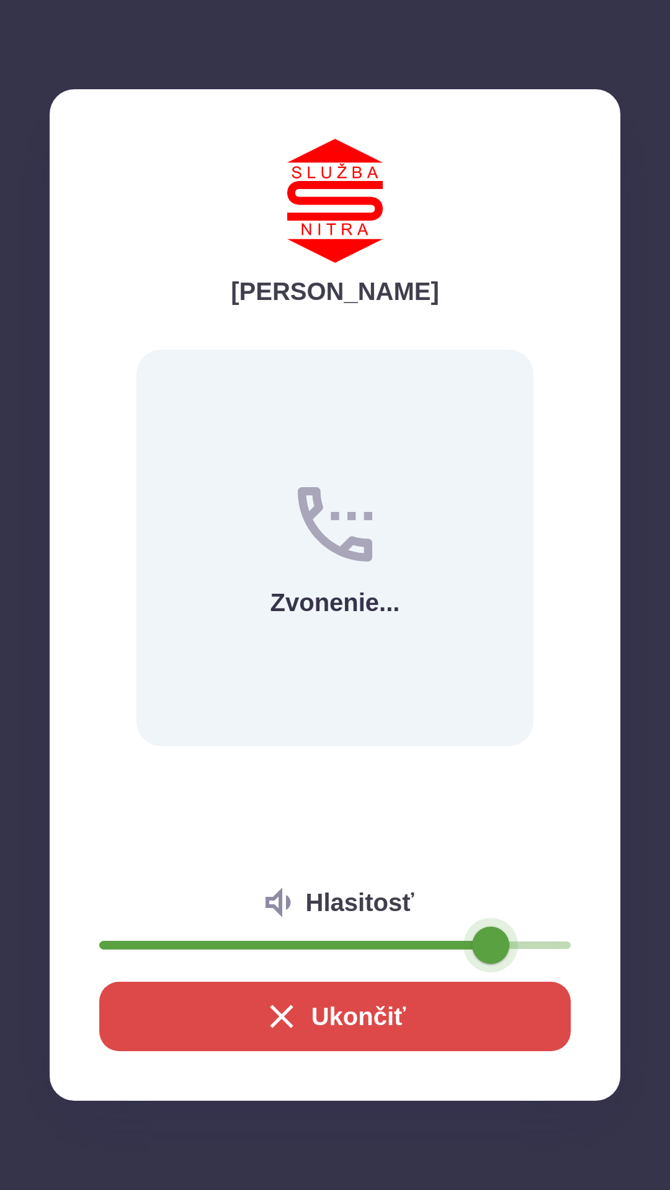
type input "***"
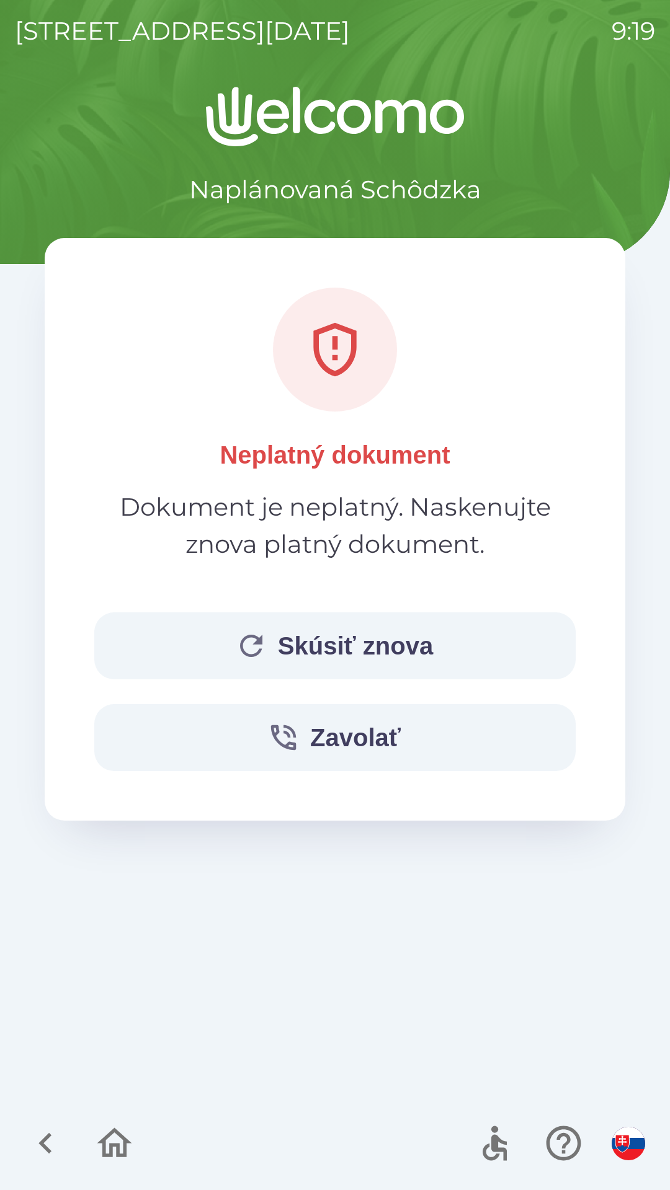
click at [342, 648] on button "Skúsiť znova" at bounding box center [334, 646] width 481 height 67
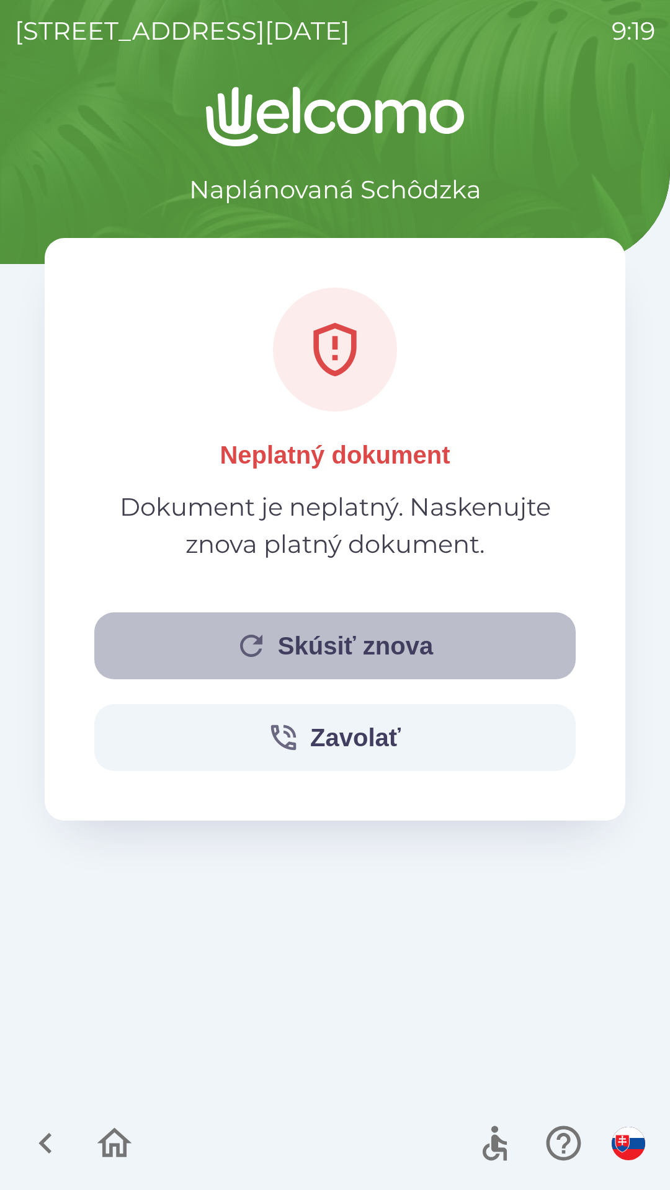
click at [466, 647] on button "Skúsiť znova" at bounding box center [334, 646] width 481 height 67
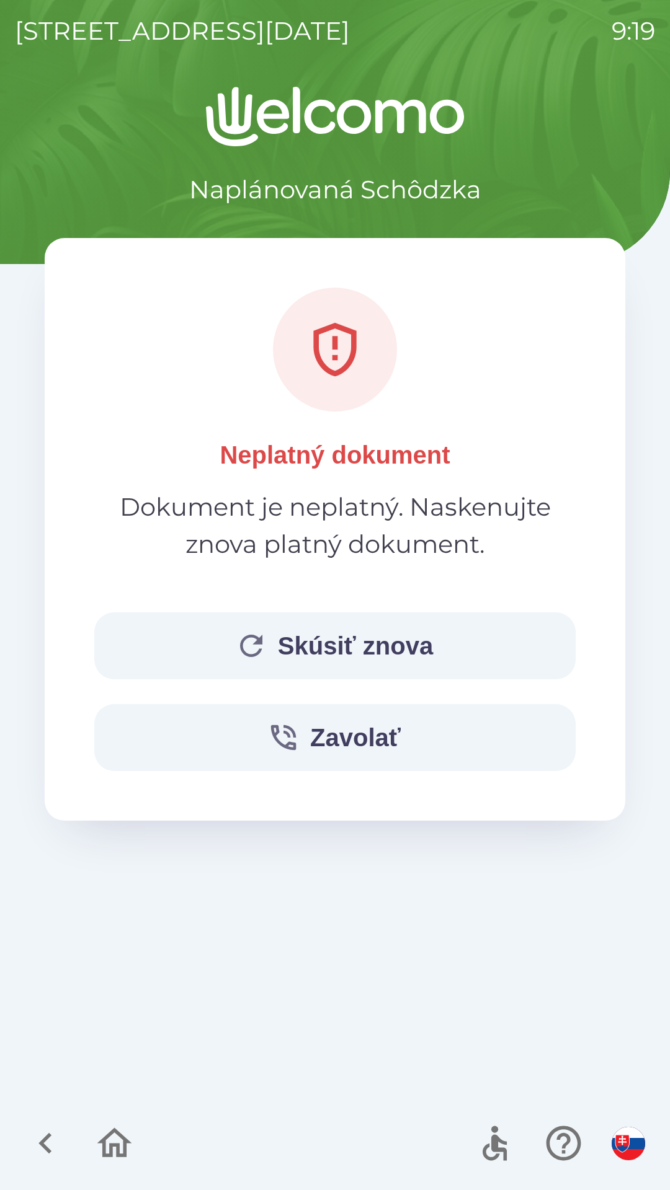
click at [391, 643] on button "Skúsiť znova" at bounding box center [334, 646] width 481 height 67
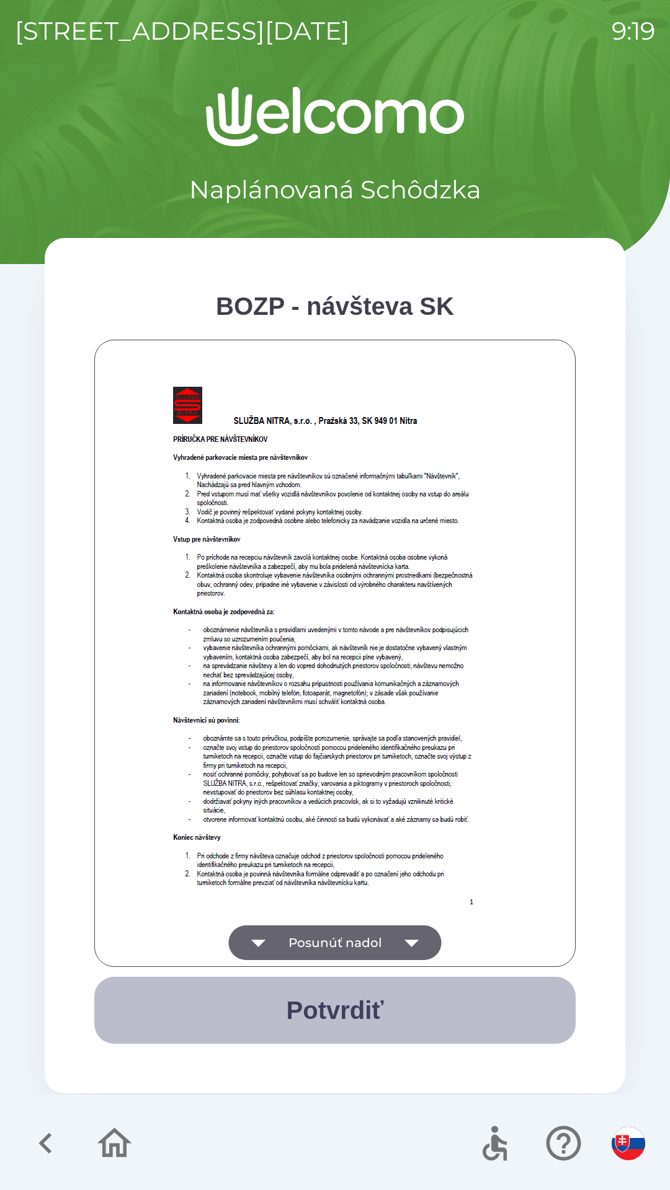
click at [364, 1016] on button "Potvrdiť" at bounding box center [334, 1010] width 481 height 67
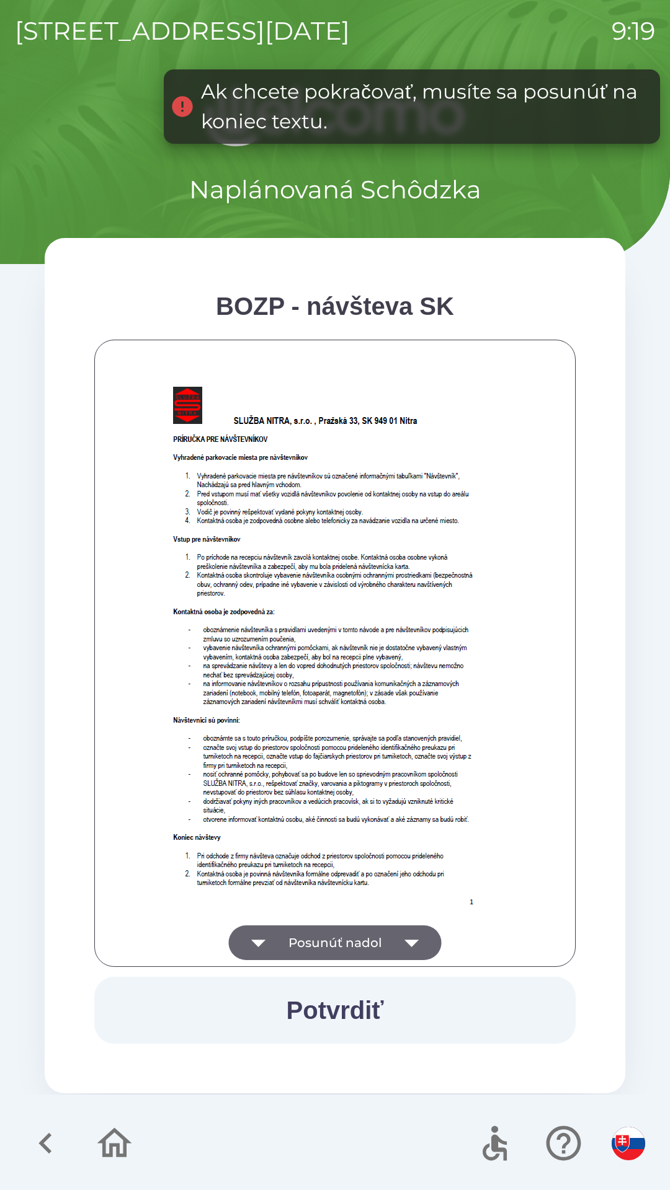
click at [387, 939] on button "Posunúť nadol" at bounding box center [335, 943] width 213 height 35
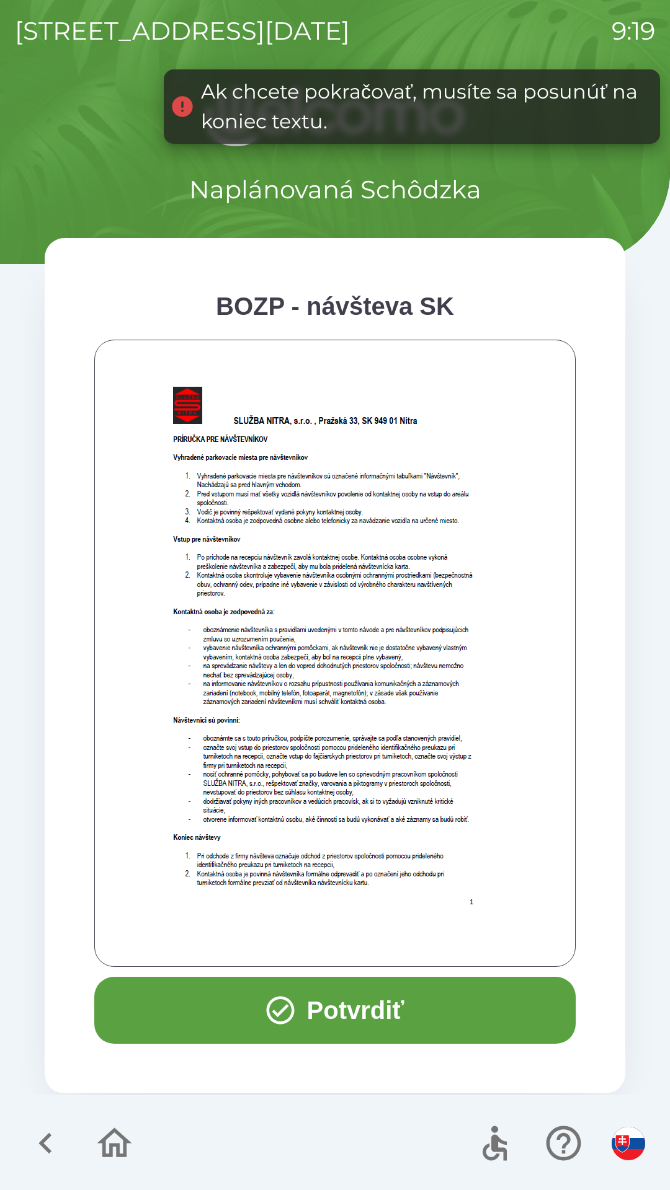
scroll to position [501, 0]
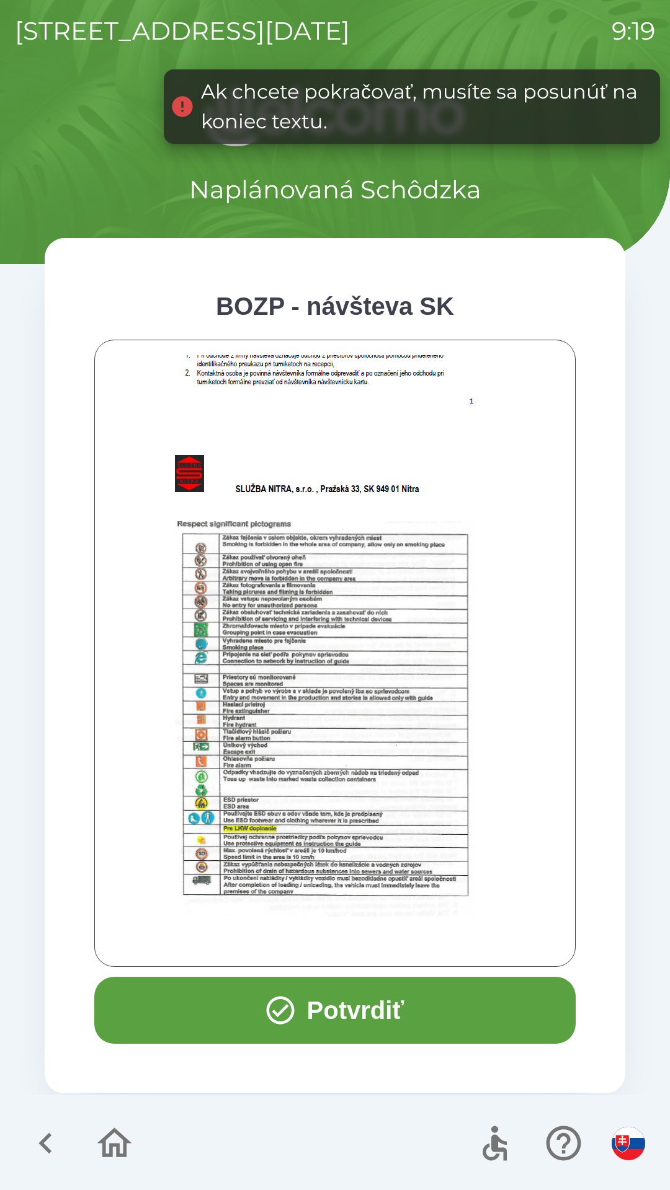
click at [356, 1009] on button "Potvrdiť" at bounding box center [334, 1010] width 481 height 67
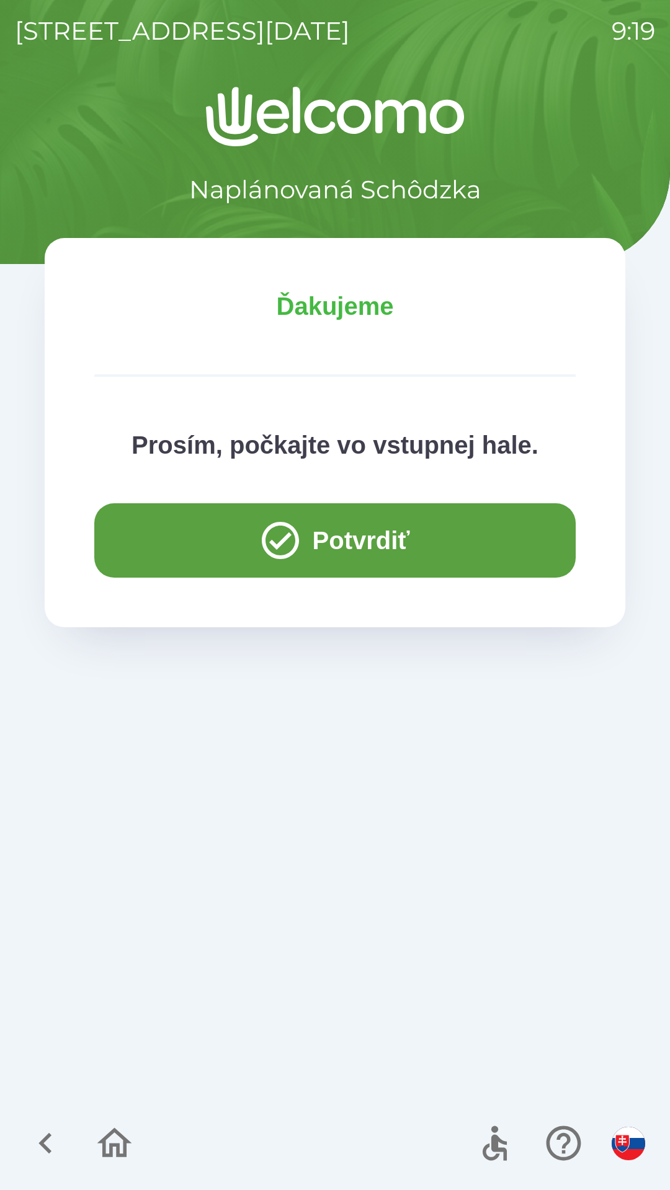
click at [402, 557] on button "Potvrdiť" at bounding box center [334, 540] width 481 height 74
